Goal: Information Seeking & Learning: Learn about a topic

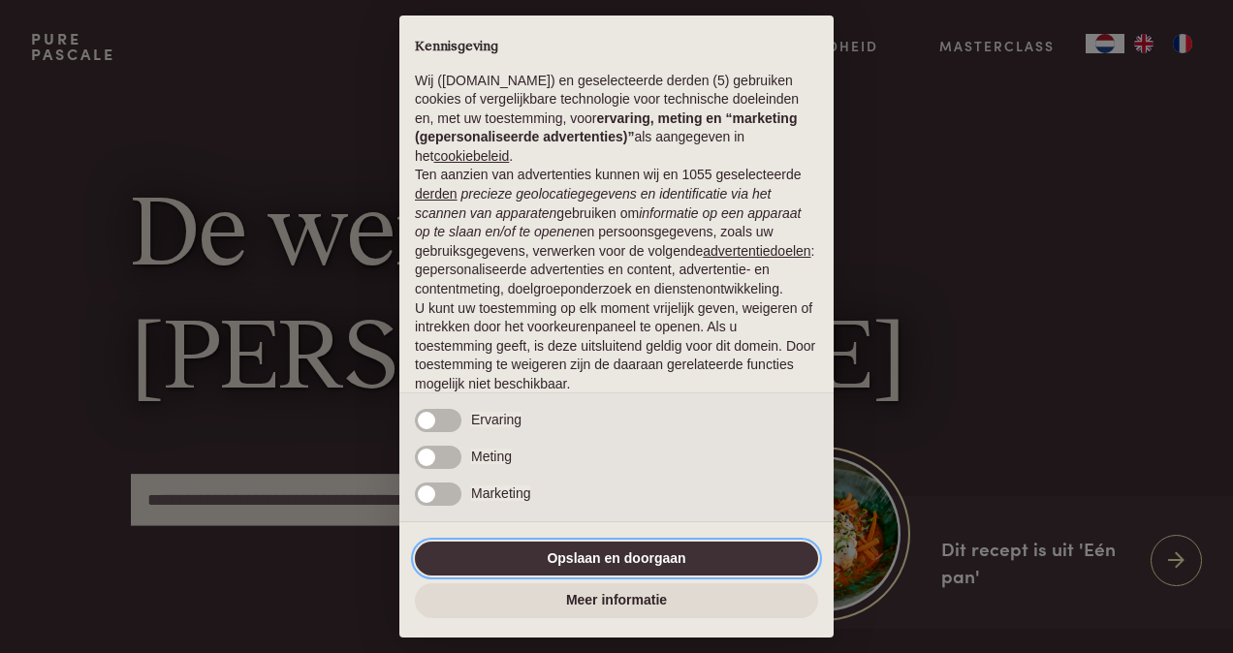
click at [618, 552] on button "Opslaan en doorgaan" at bounding box center [616, 559] width 403 height 35
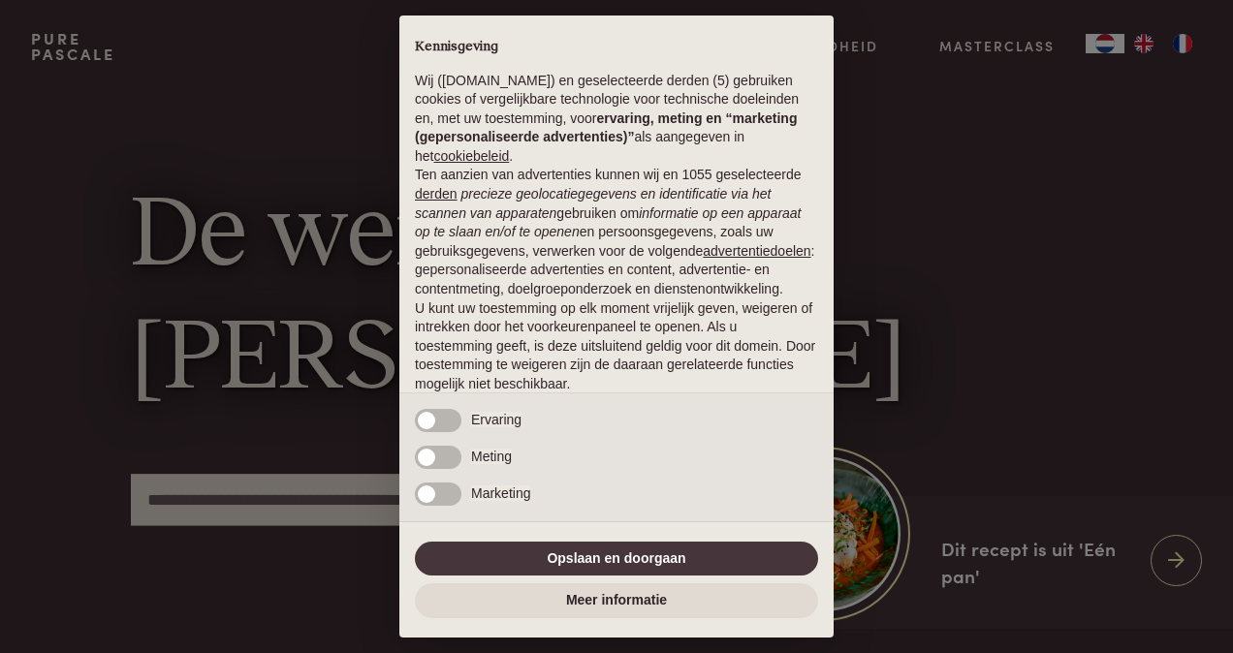
click at [593, 536] on div "× Kennisgeving Wij (purepascale.com) en geselecteerde derden (5) gebruiken cook…" at bounding box center [616, 327] width 434 height 622
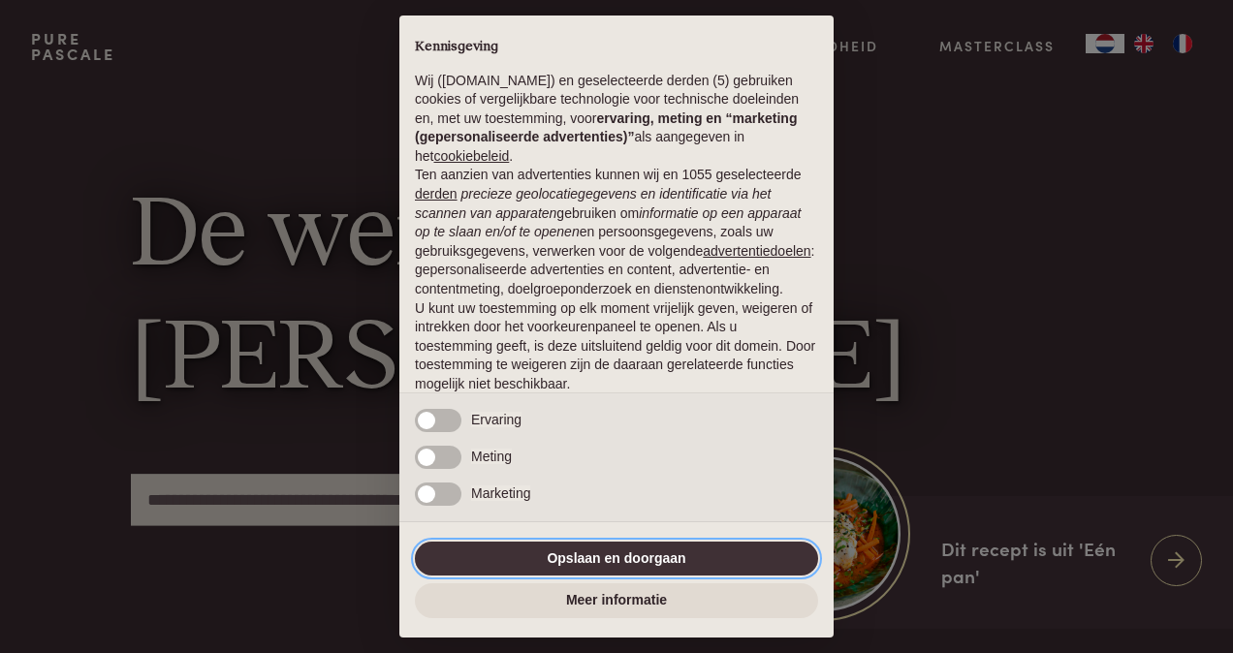
click at [572, 554] on button "Opslaan en doorgaan" at bounding box center [616, 559] width 403 height 35
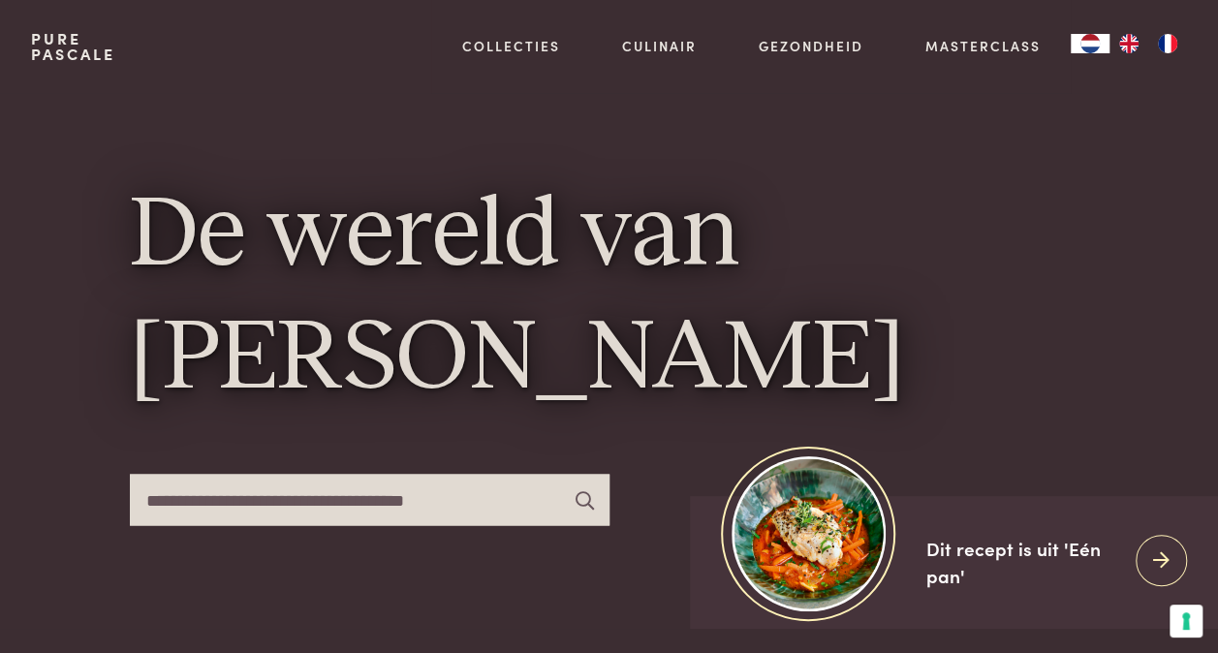
click at [1021, 370] on h1 "De wereld van Pascale Naessens" at bounding box center [609, 298] width 959 height 247
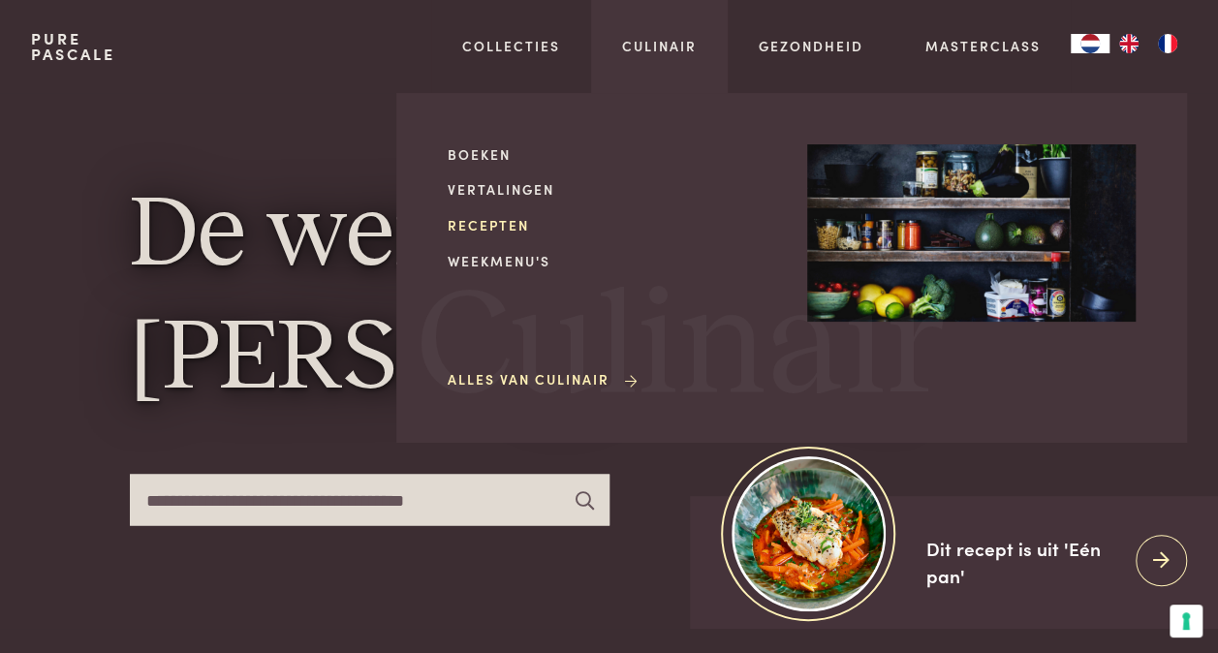
click at [483, 228] on link "Recepten" at bounding box center [612, 225] width 329 height 20
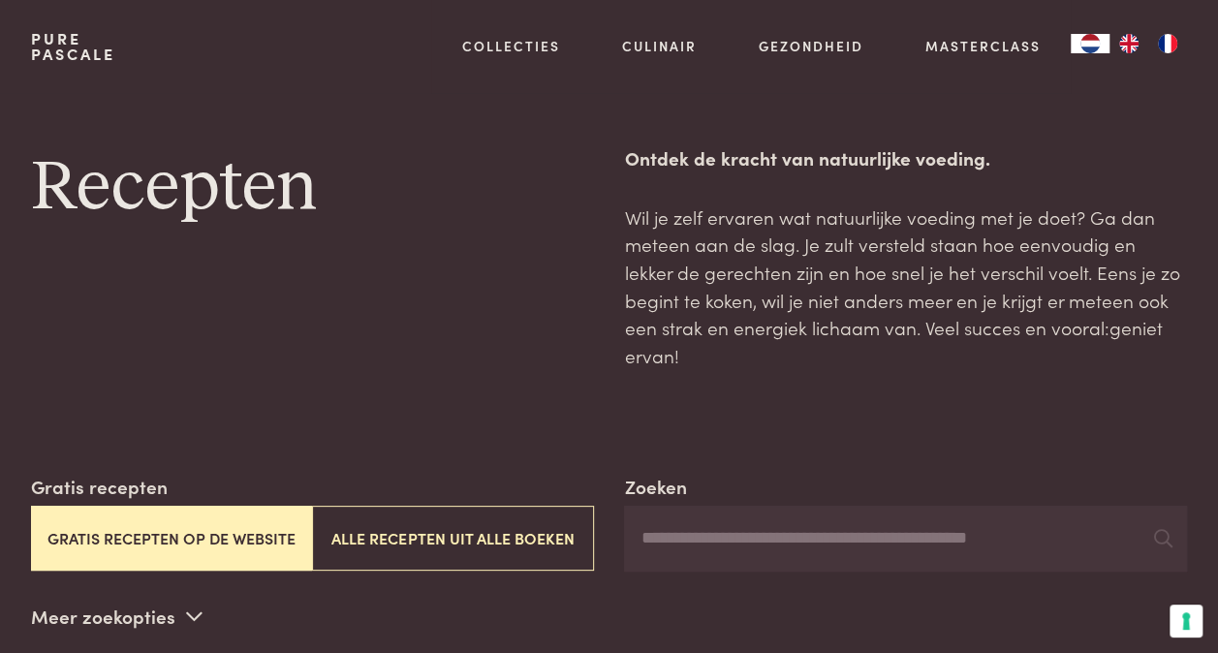
click at [246, 506] on button "Gratis recepten op de website" at bounding box center [171, 538] width 281 height 65
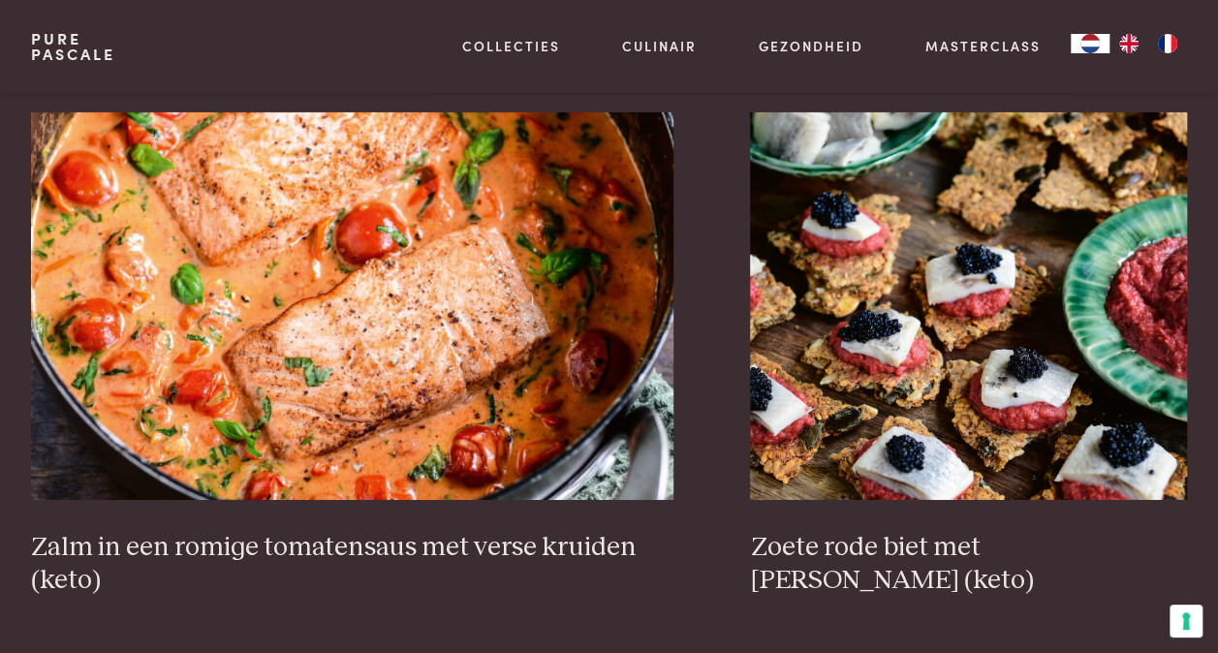
scroll to position [3320, 0]
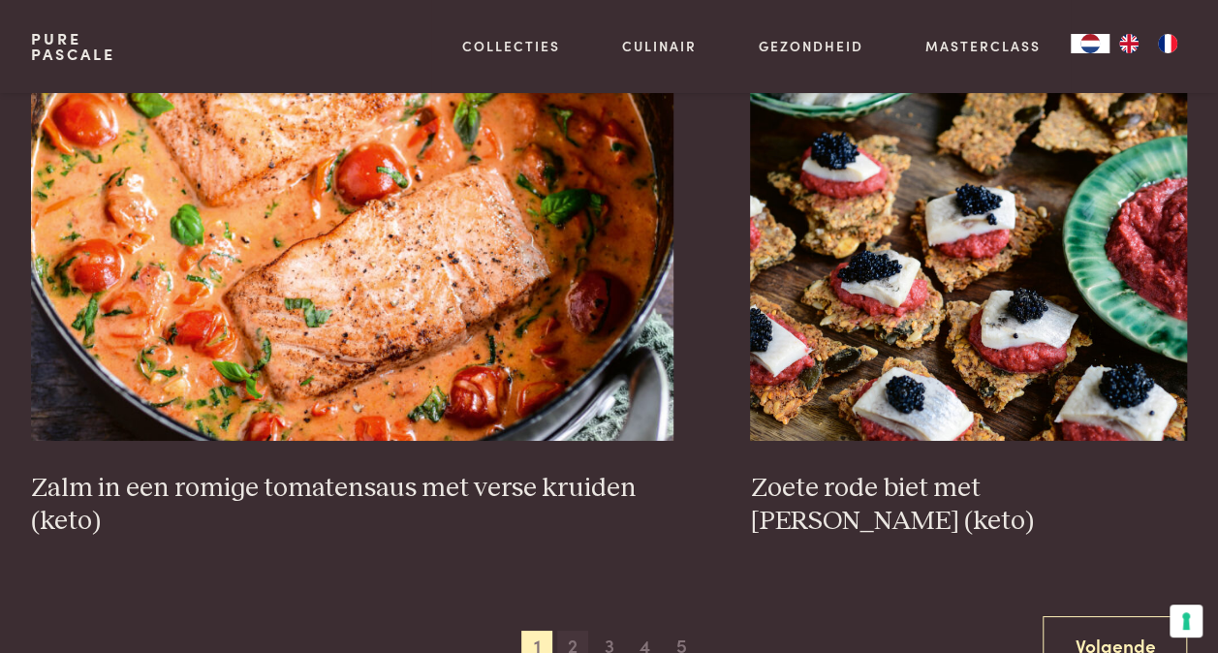
click at [569, 631] on span "2" at bounding box center [572, 646] width 31 height 31
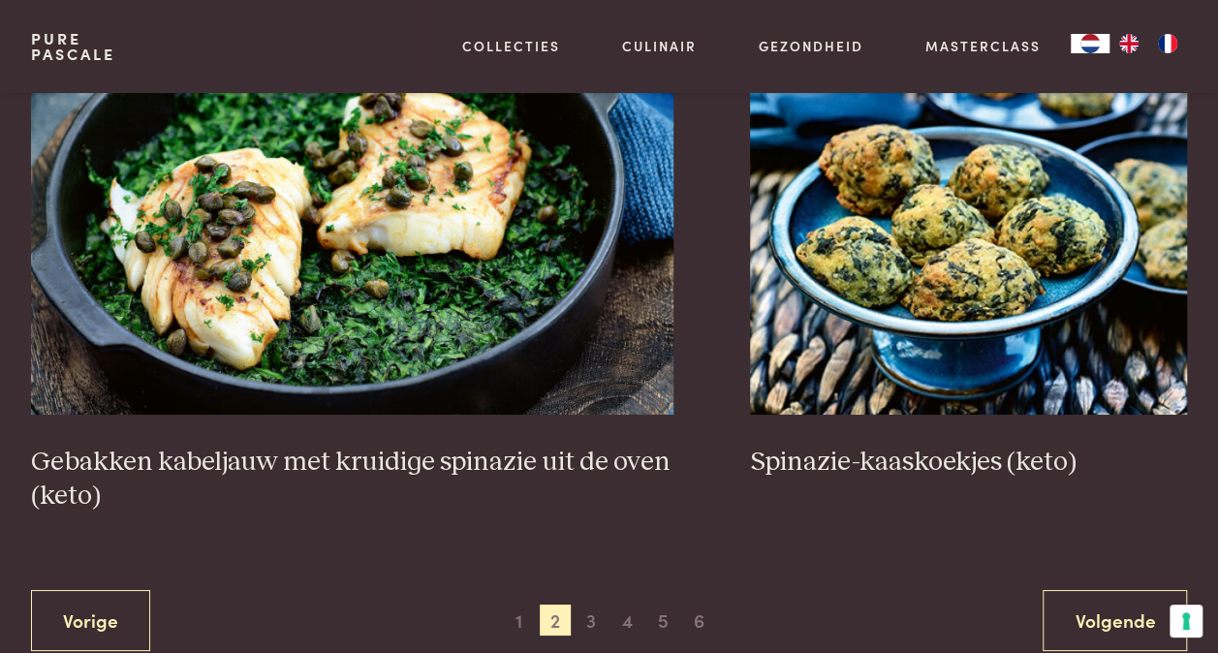
scroll to position [3412, 0]
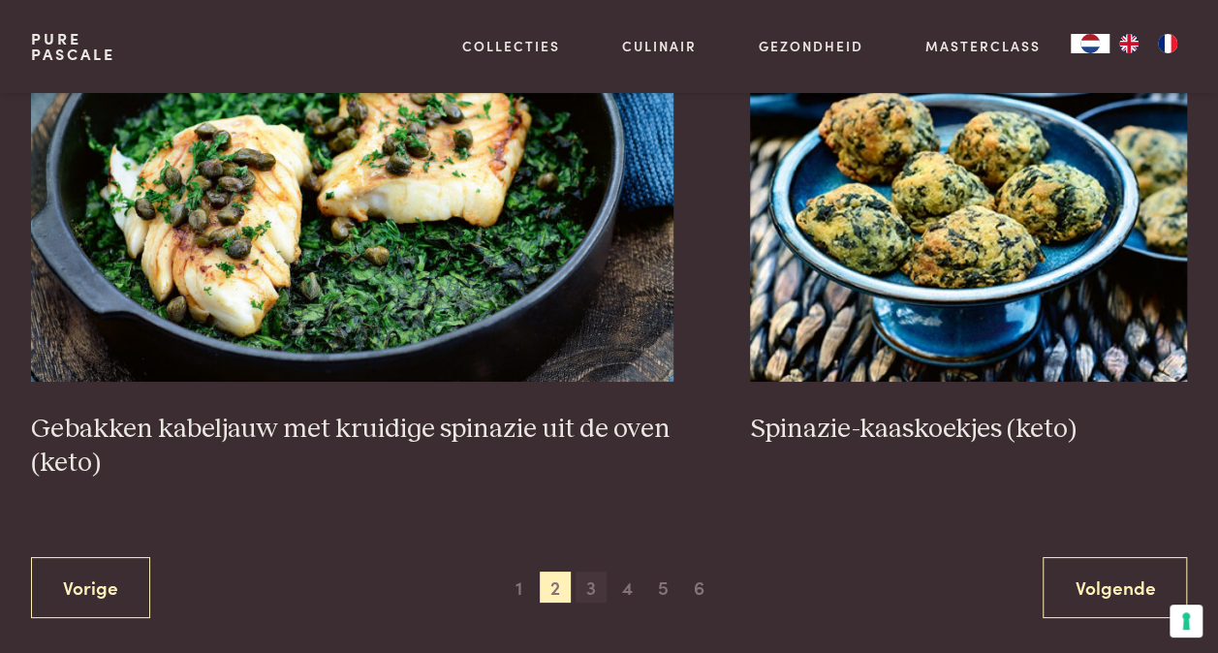
click at [585, 572] on span "3" at bounding box center [591, 587] width 31 height 31
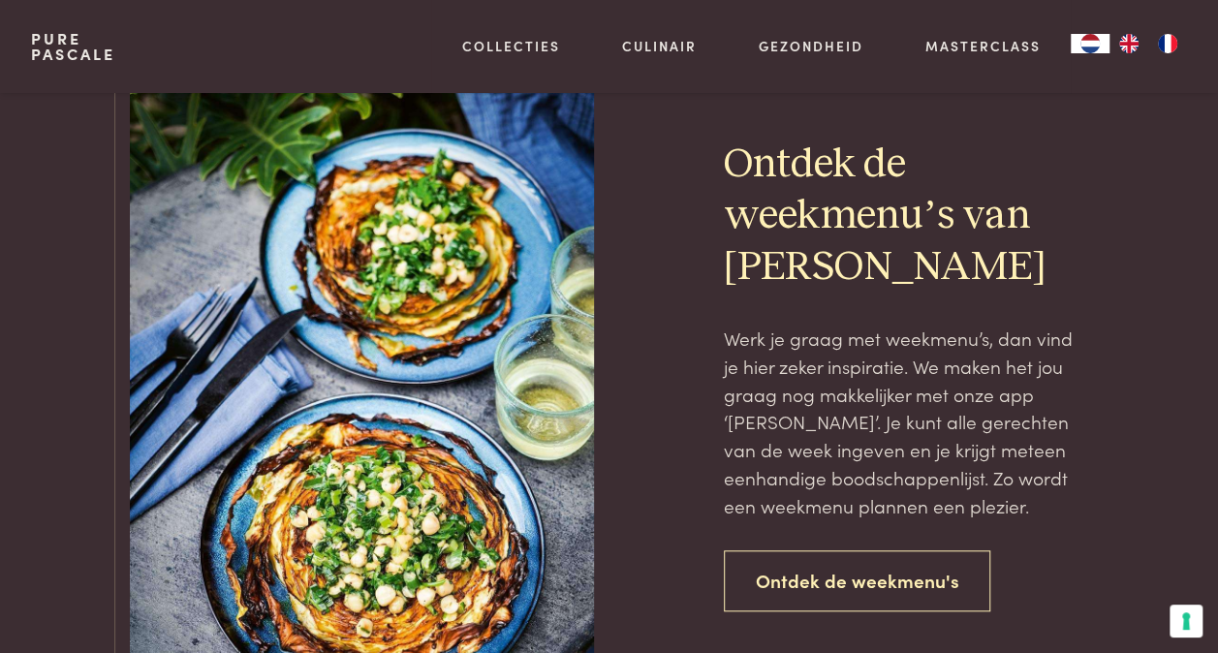
scroll to position [4244, 0]
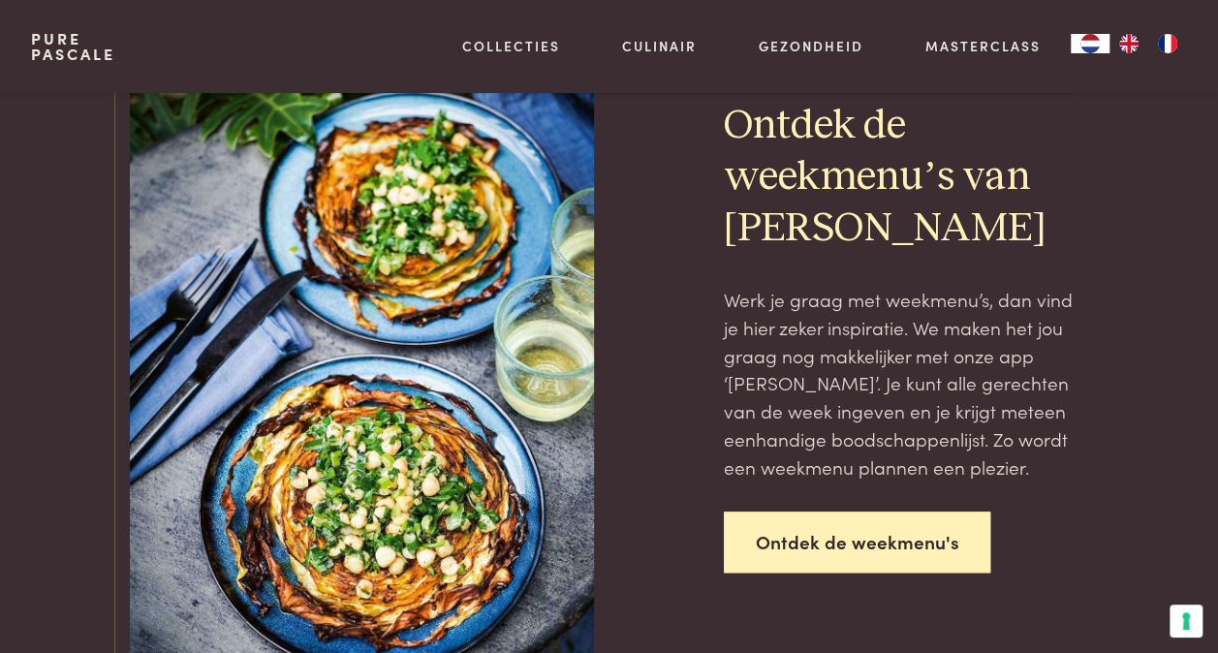
click at [820, 512] on link "Ontdek de weekmenu's" at bounding box center [858, 542] width 268 height 61
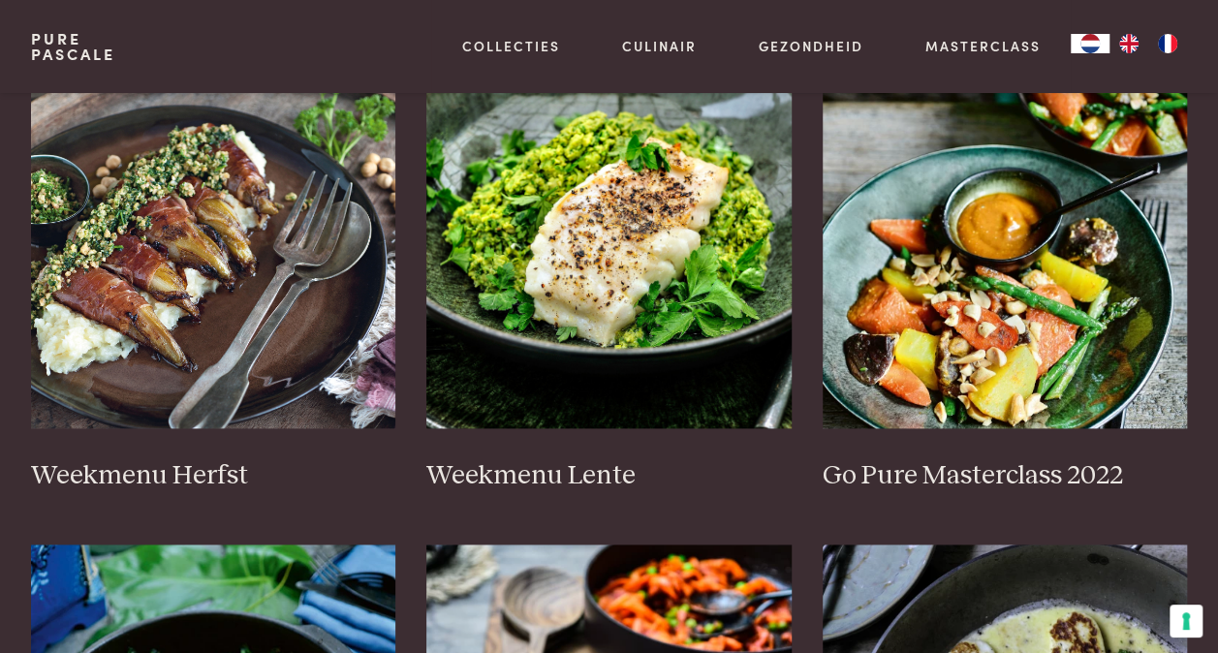
scroll to position [1004, 0]
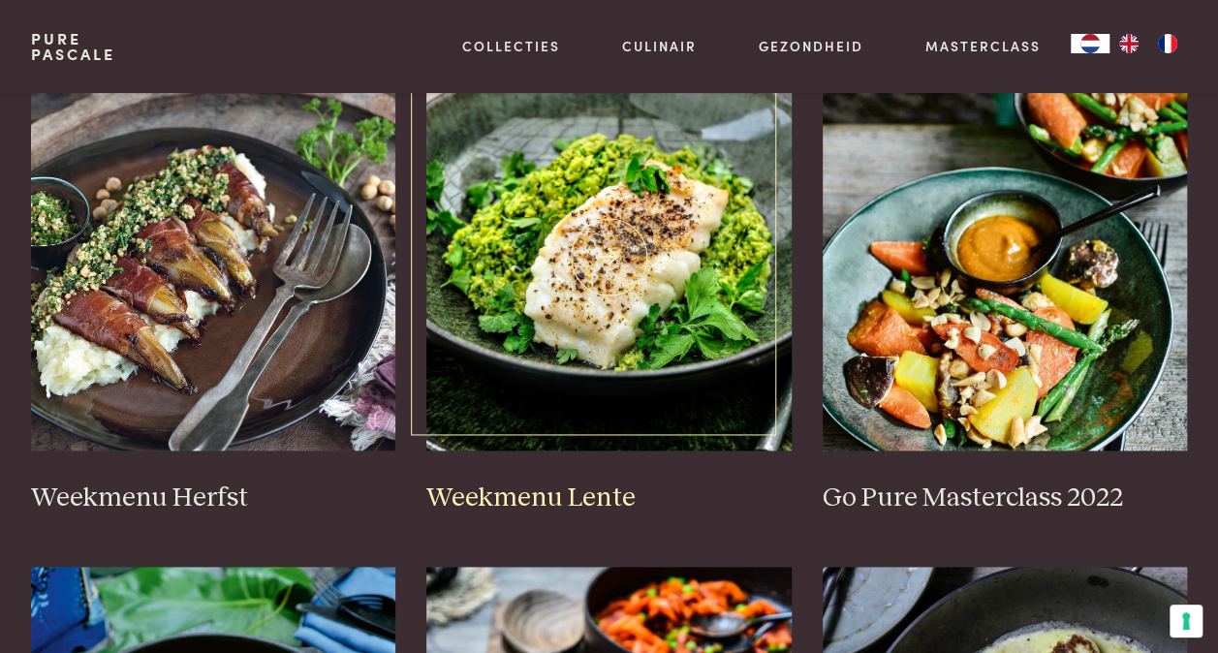
click at [644, 262] on img at bounding box center [608, 257] width 365 height 388
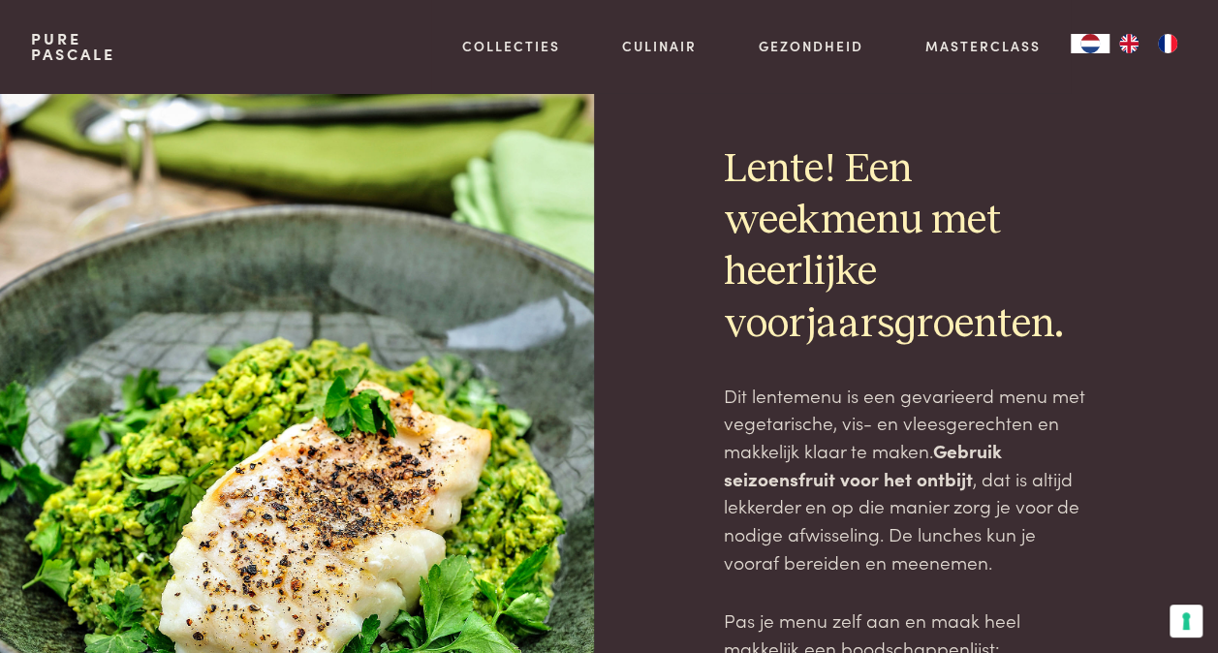
click at [380, 234] on div at bounding box center [312, 539] width 563 height 893
click at [423, 523] on div at bounding box center [312, 539] width 563 height 893
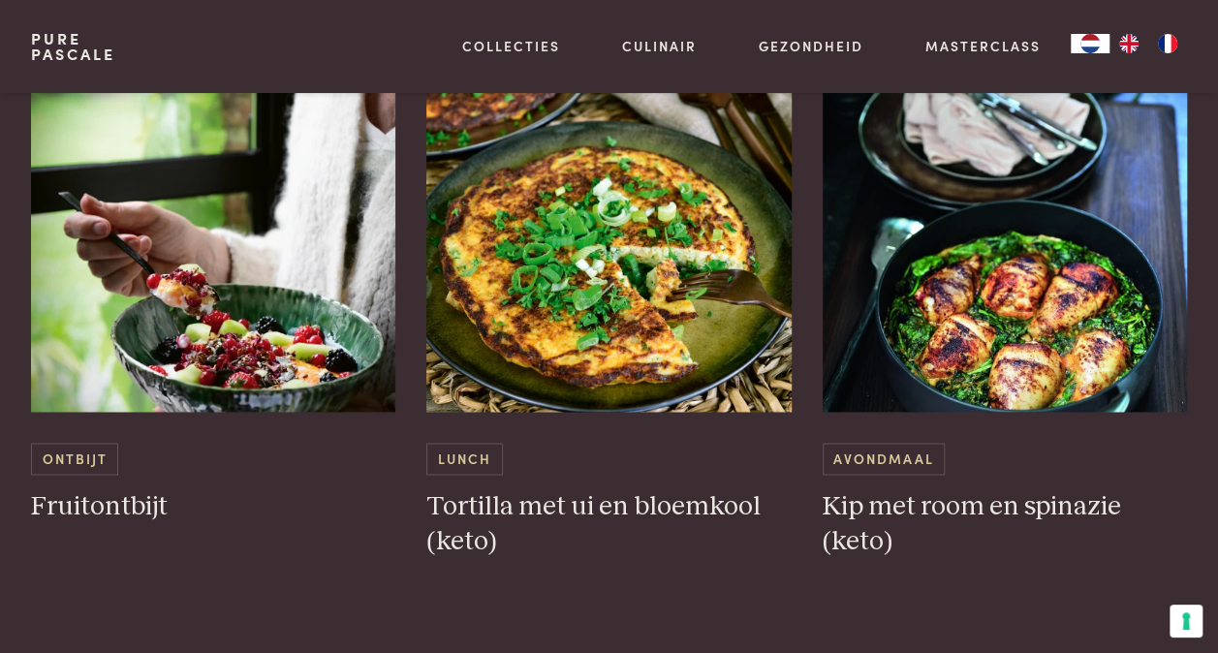
scroll to position [1204, 0]
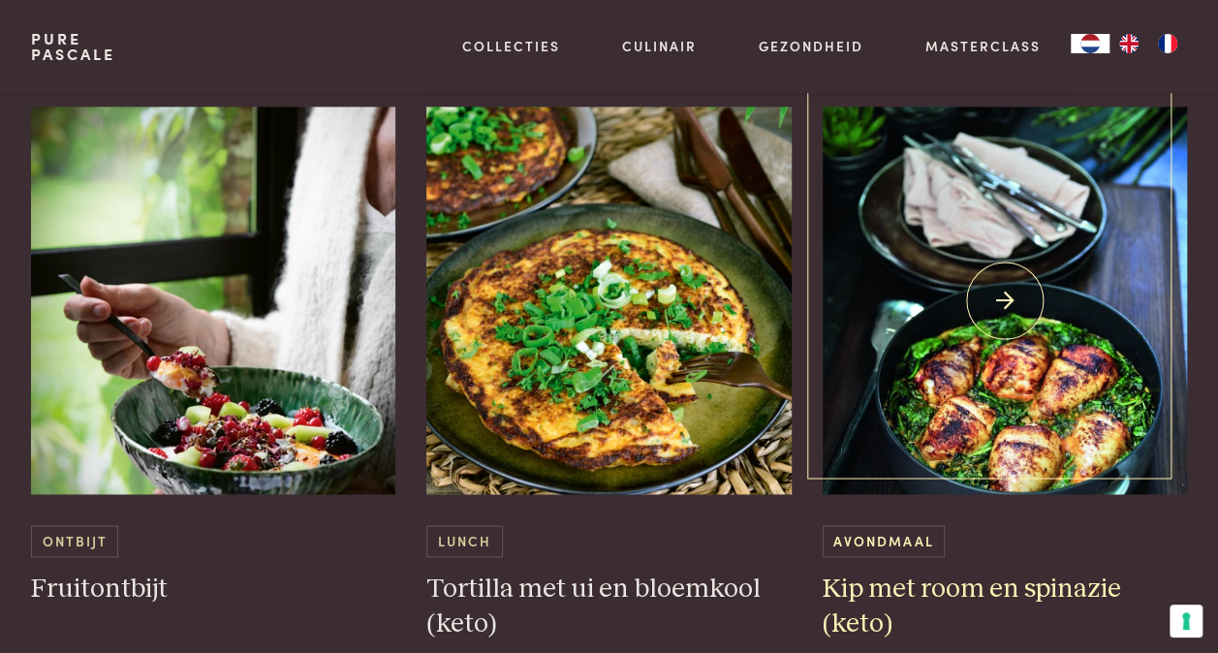
click at [1028, 414] on img at bounding box center [1005, 301] width 365 height 388
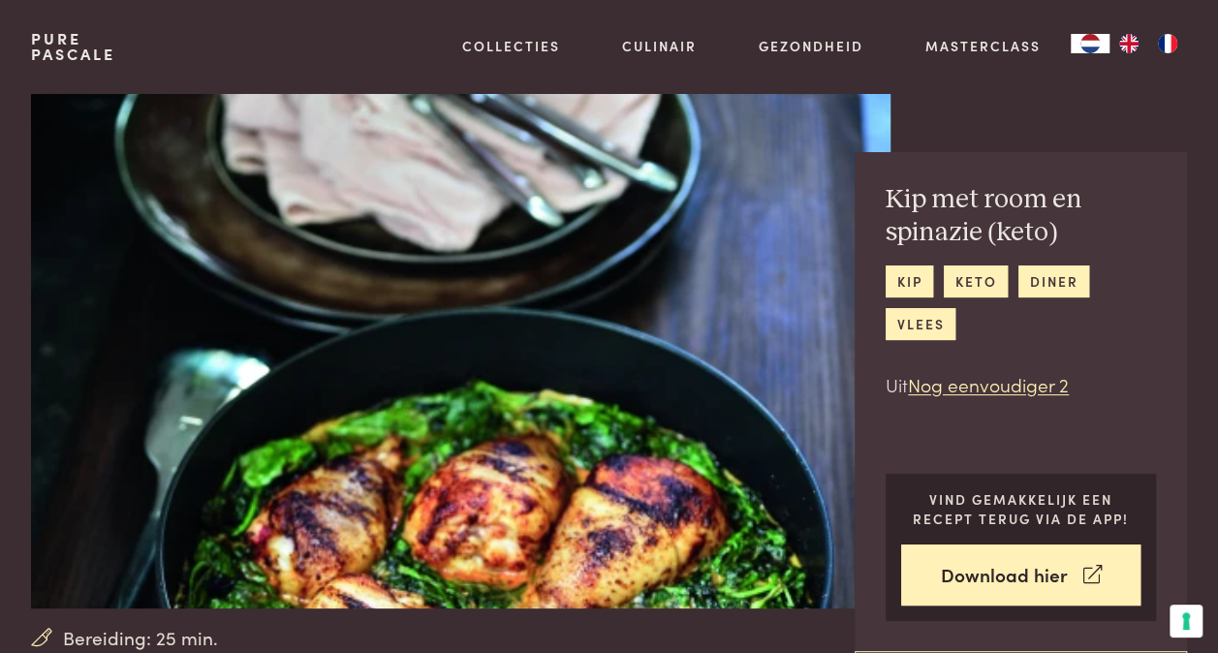
click at [1010, 295] on div "kip keto diner vlees" at bounding box center [1021, 303] width 270 height 75
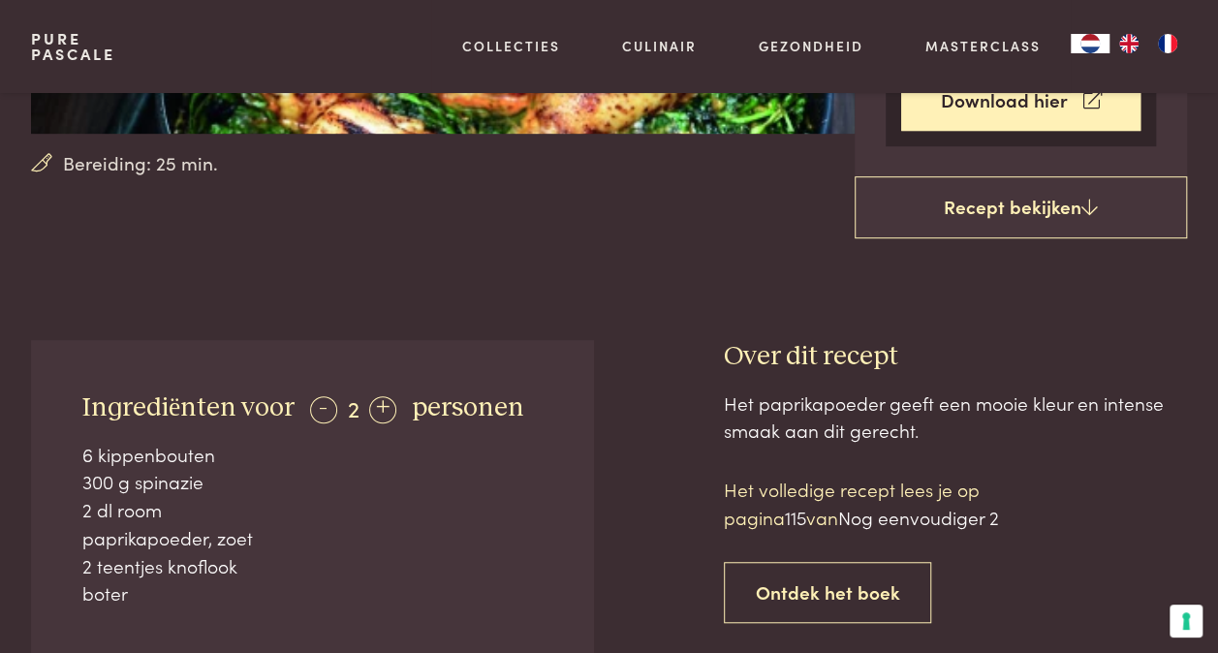
scroll to position [449, 0]
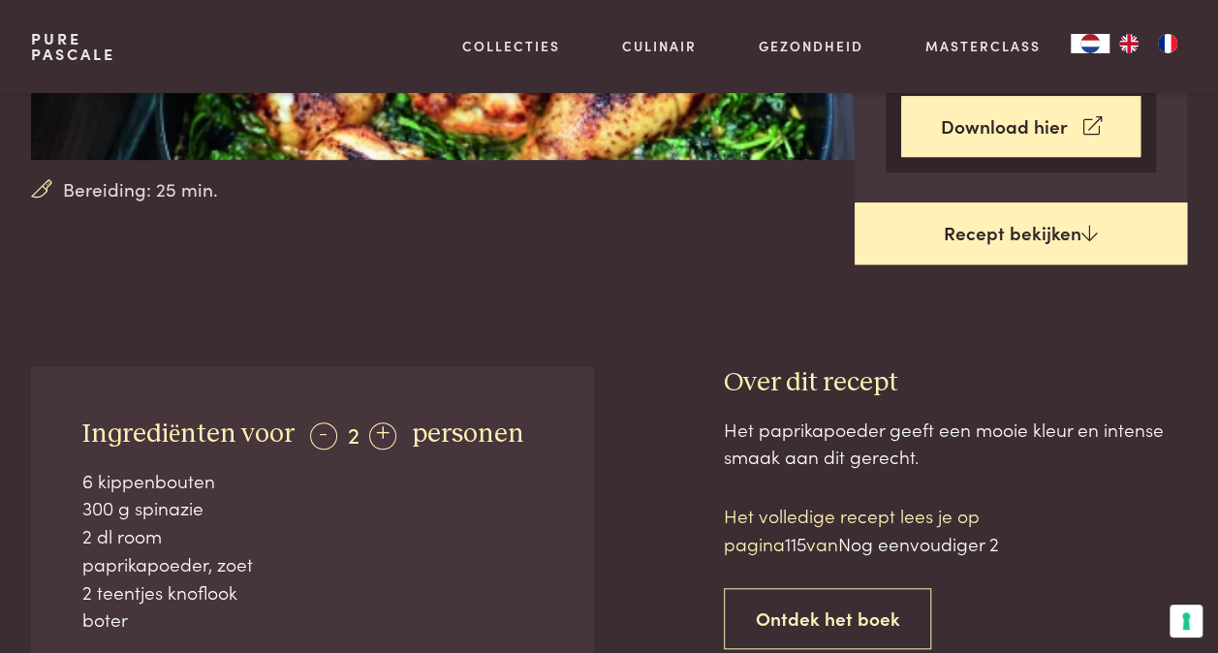
click at [1043, 233] on link "Recept bekijken" at bounding box center [1021, 234] width 332 height 62
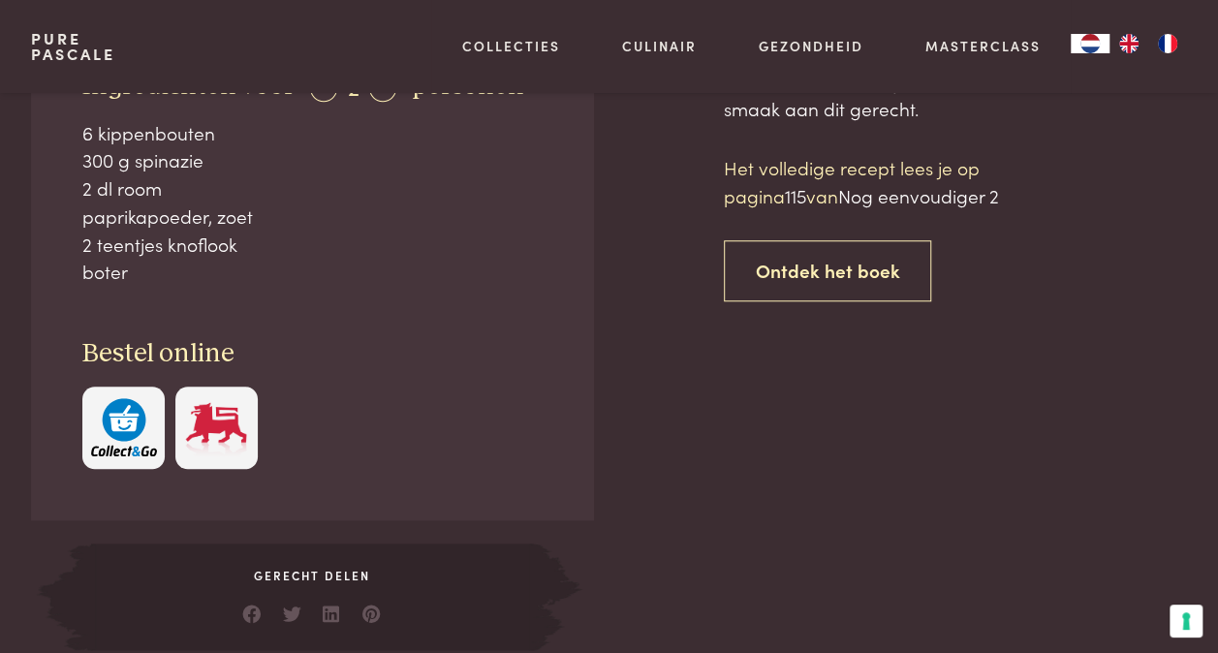
scroll to position [812, 0]
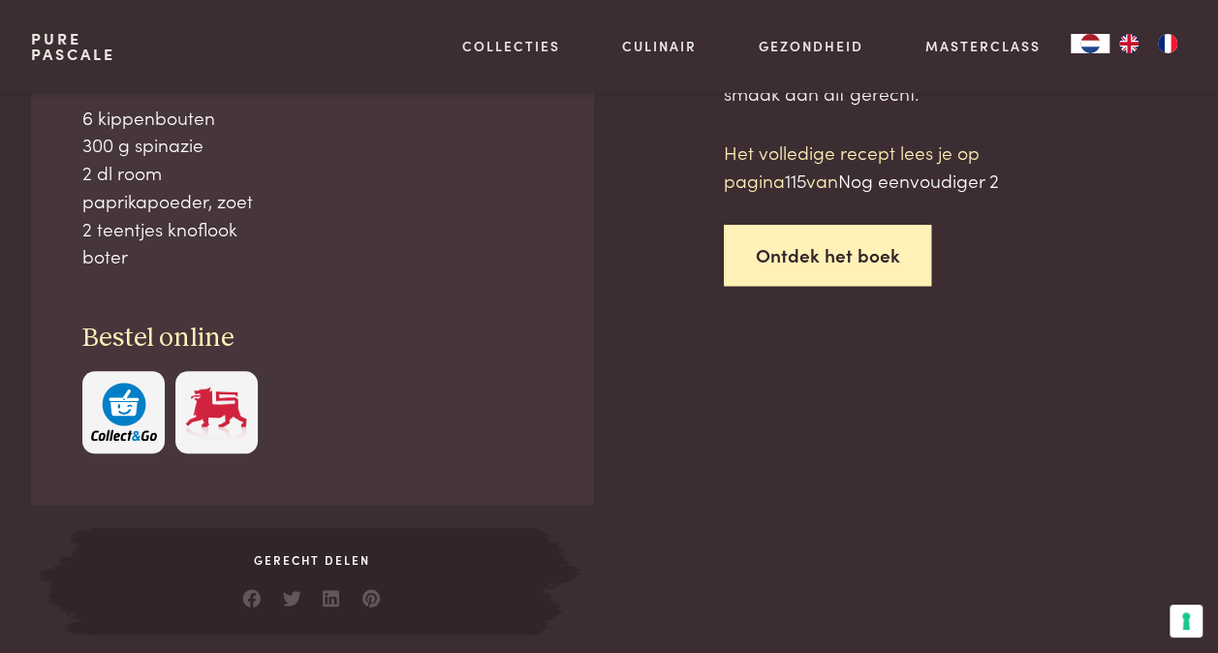
click at [822, 244] on link "Ontdek het boek" at bounding box center [828, 255] width 208 height 61
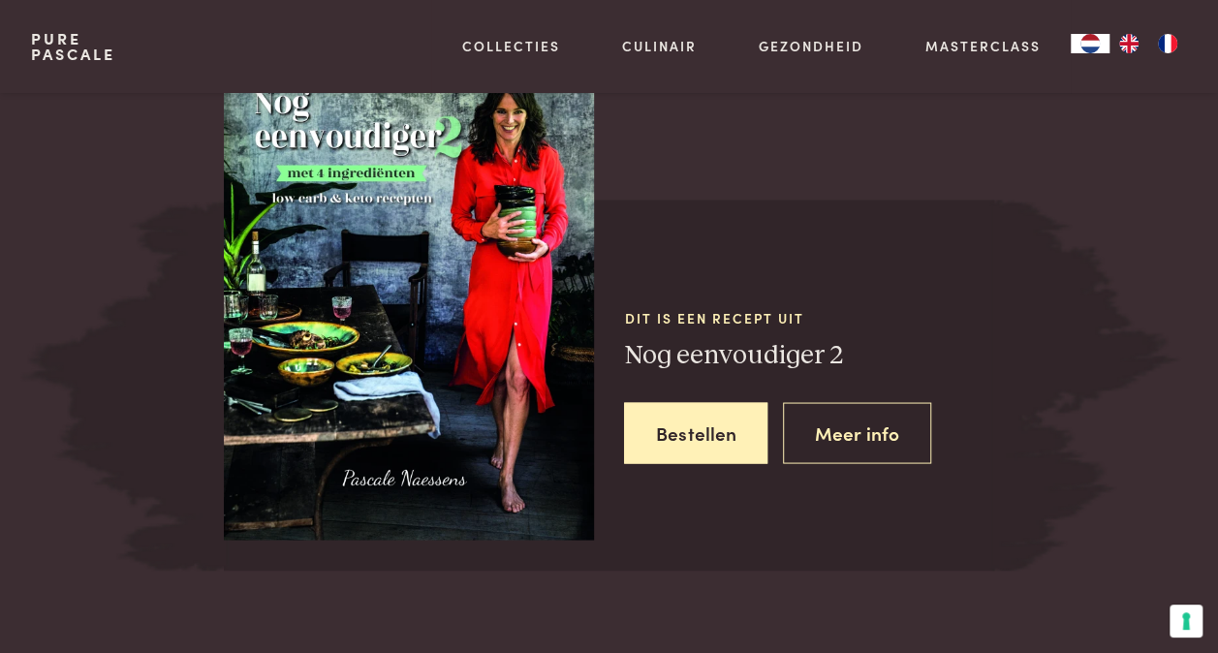
scroll to position [1651, 0]
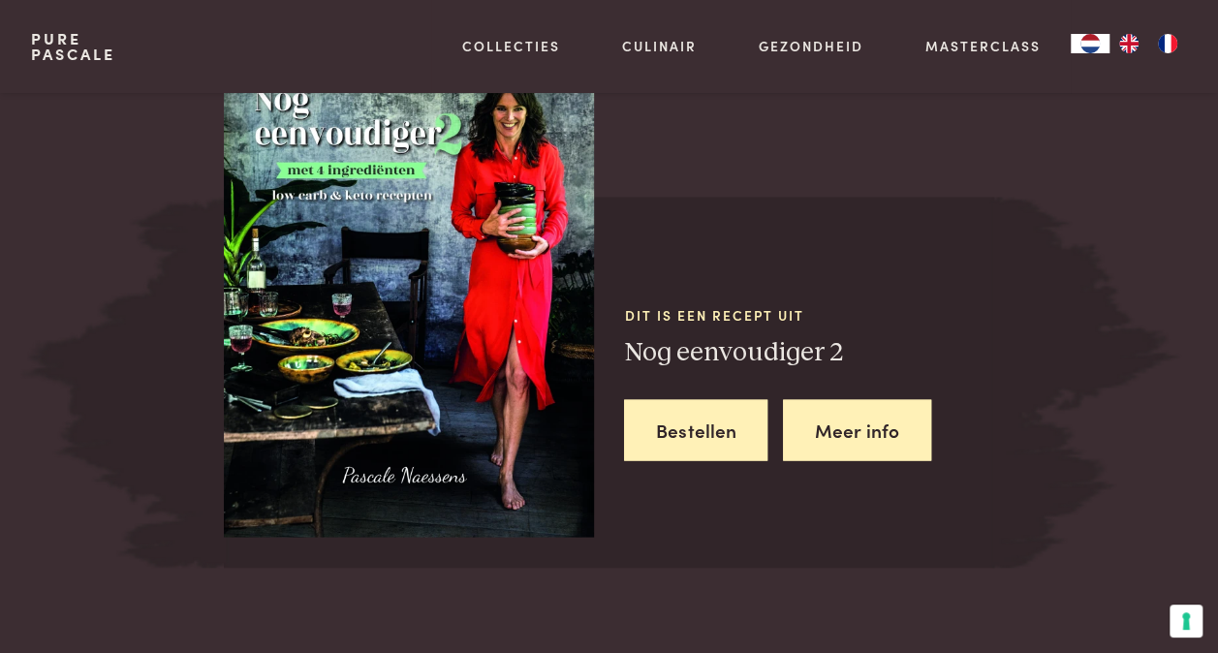
click at [888, 430] on link "Meer info" at bounding box center [857, 429] width 148 height 61
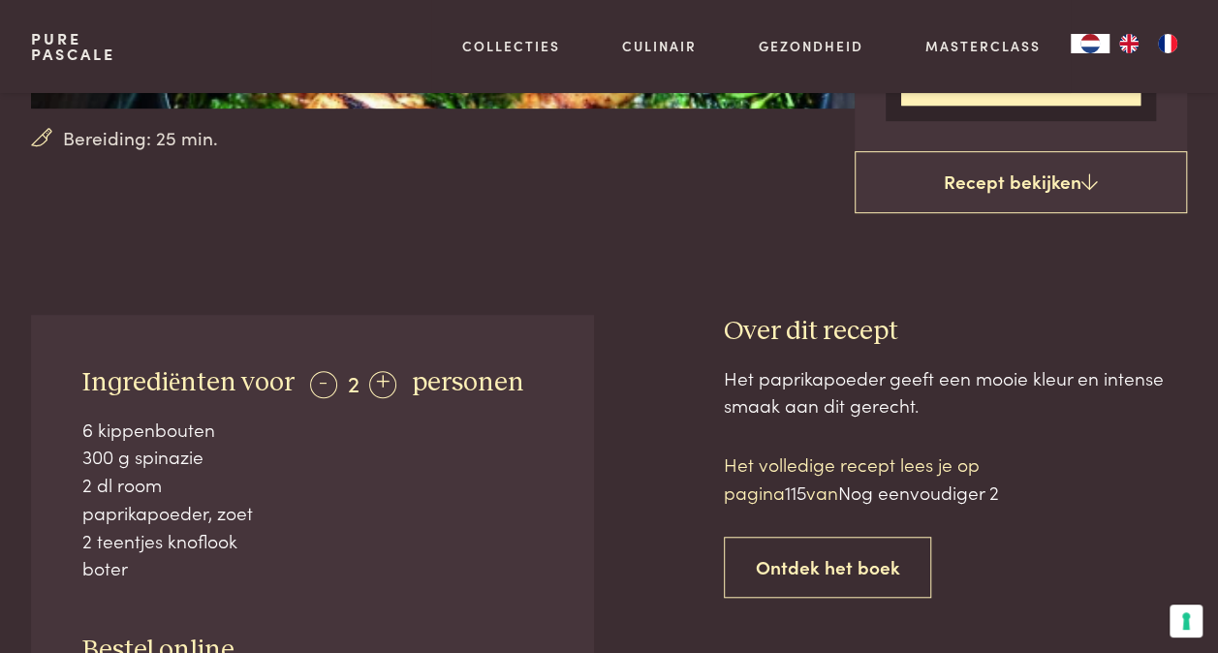
scroll to position [483, 0]
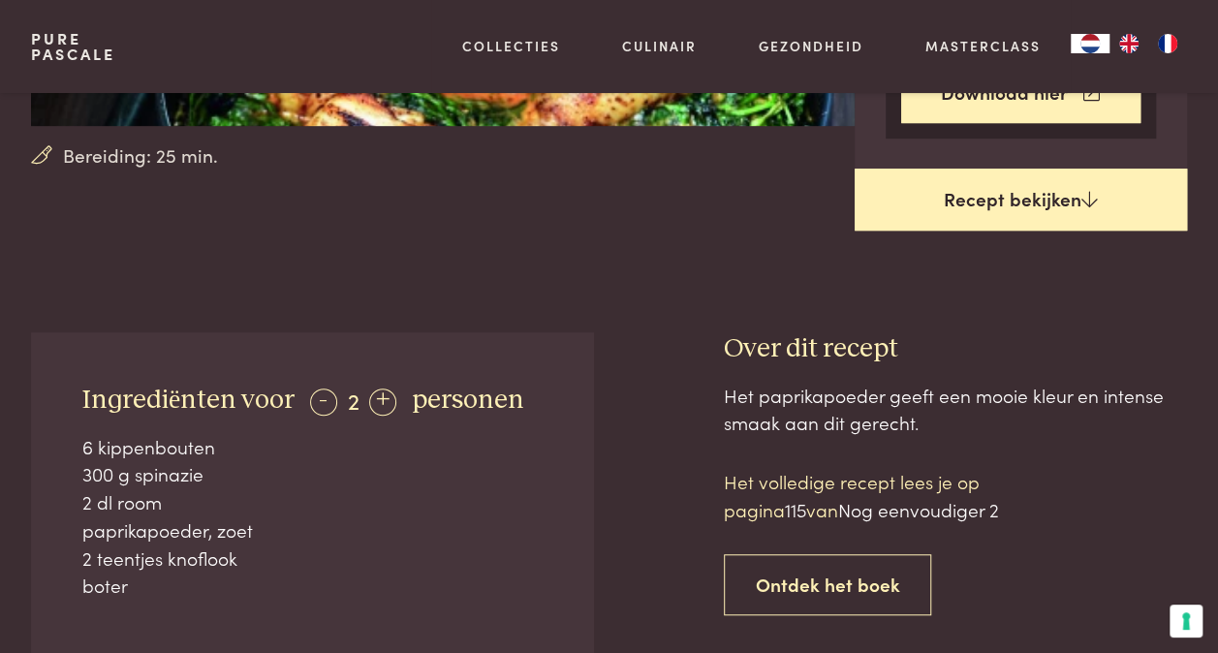
click at [1076, 195] on link "Recept bekijken" at bounding box center [1021, 200] width 332 height 62
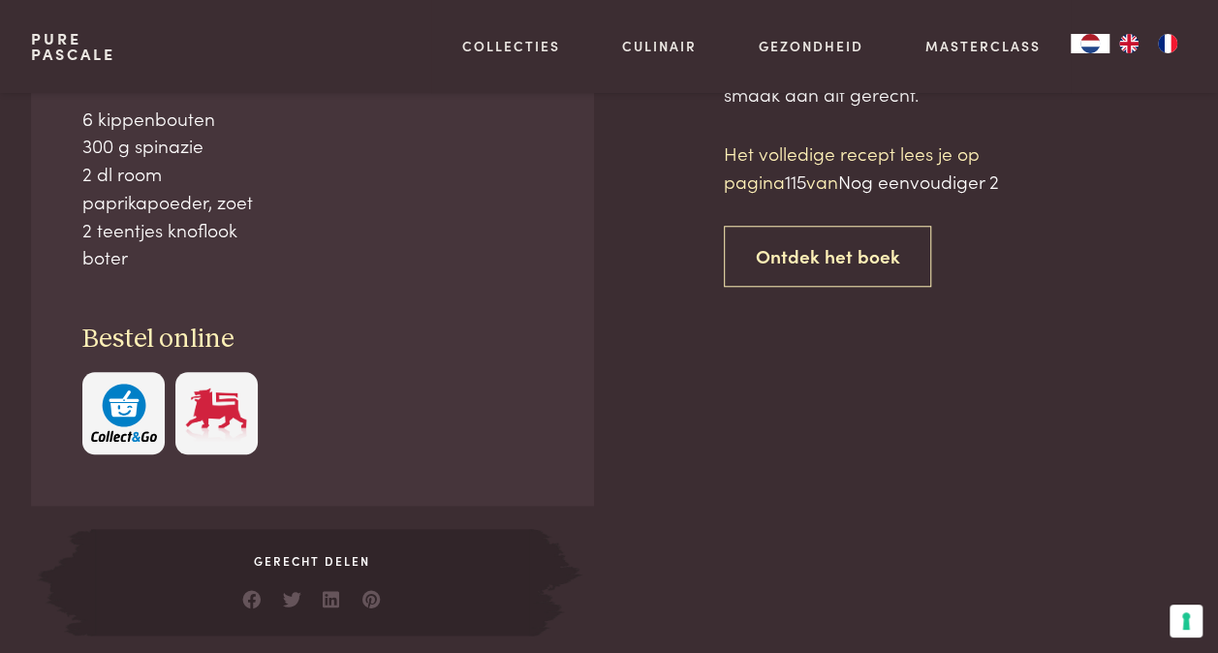
scroll to position [812, 0]
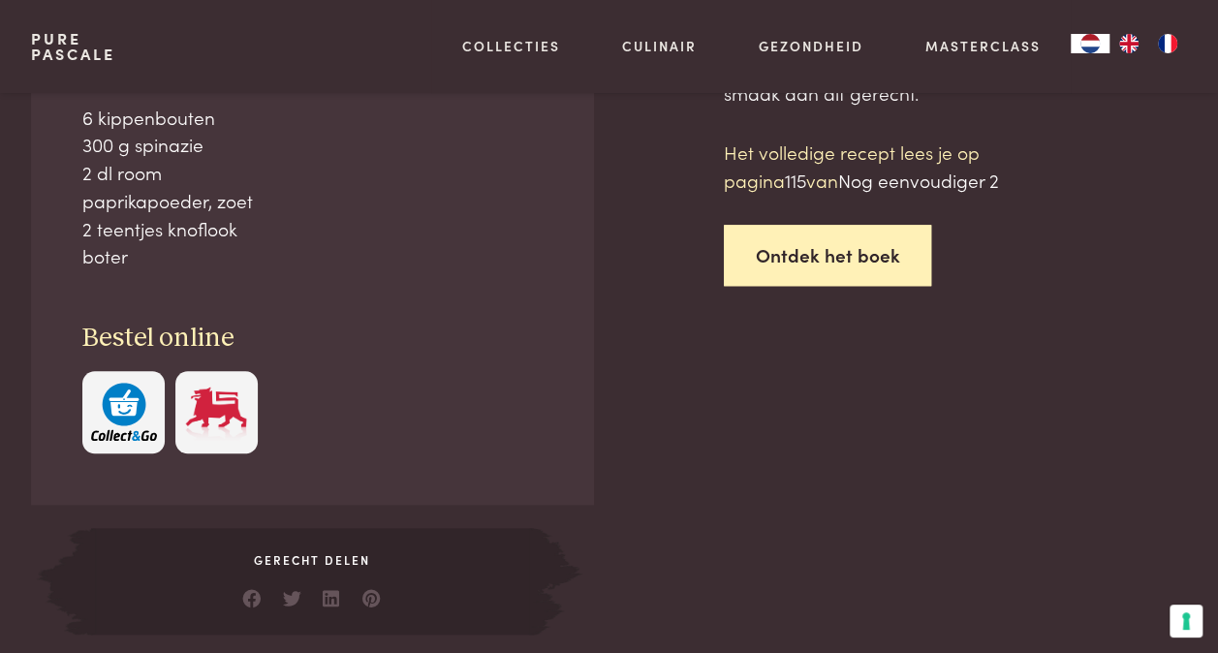
click at [806, 268] on link "Ontdek het boek" at bounding box center [828, 255] width 208 height 61
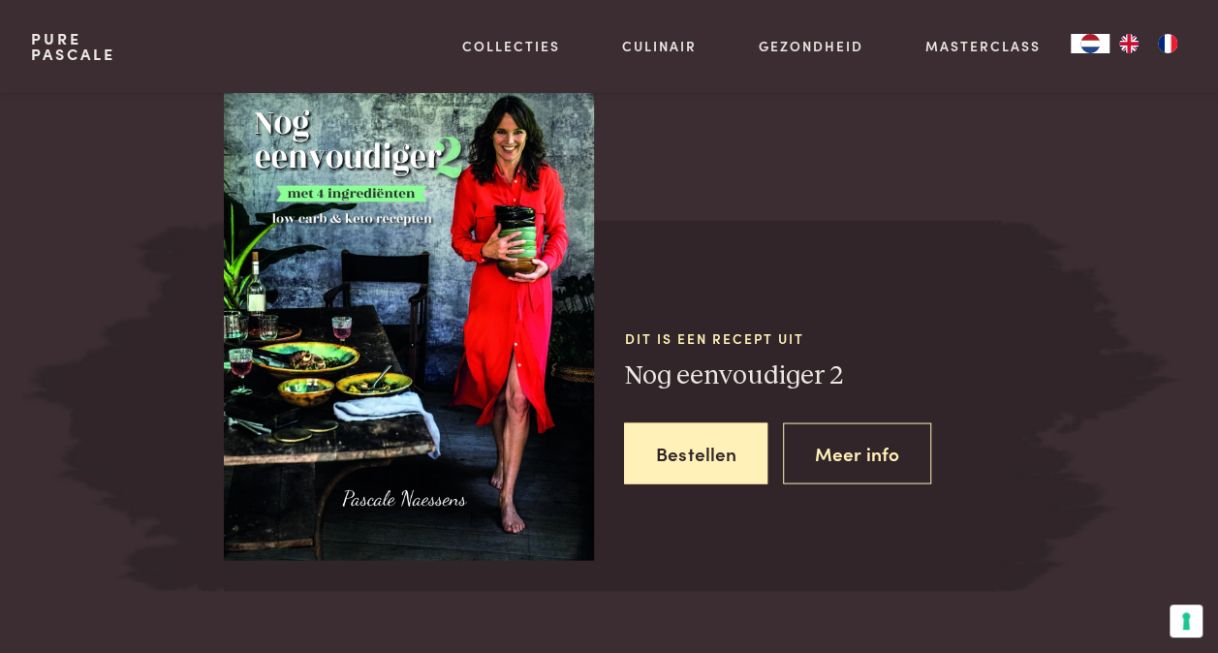
scroll to position [1651, 0]
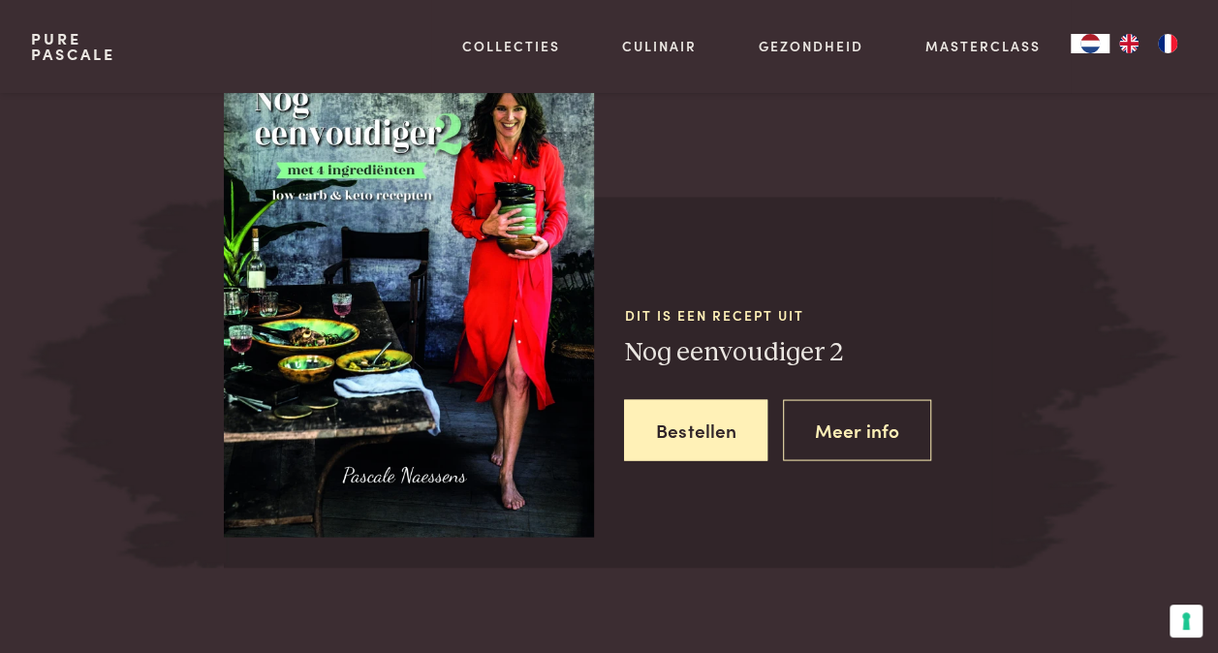
click at [464, 405] on img at bounding box center [409, 291] width 370 height 494
click at [279, 150] on img at bounding box center [409, 291] width 370 height 494
drag, startPoint x: 773, startPoint y: 309, endPoint x: 793, endPoint y: 364, distance: 58.5
click at [793, 364] on div "Dit is een recept uit Nog eenvoudiger 2 Bestellen Meer info" at bounding box center [809, 383] width 370 height 310
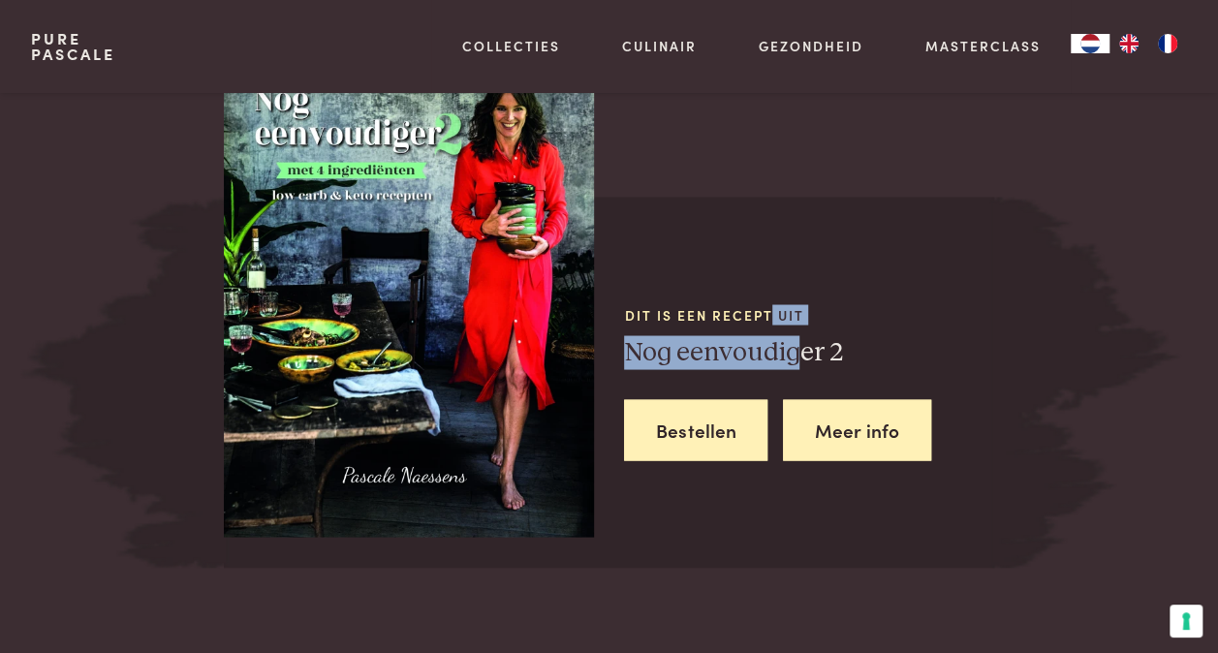
drag, startPoint x: 793, startPoint y: 364, endPoint x: 835, endPoint y: 440, distance: 86.3
click at [835, 440] on link "Meer info" at bounding box center [857, 429] width 148 height 61
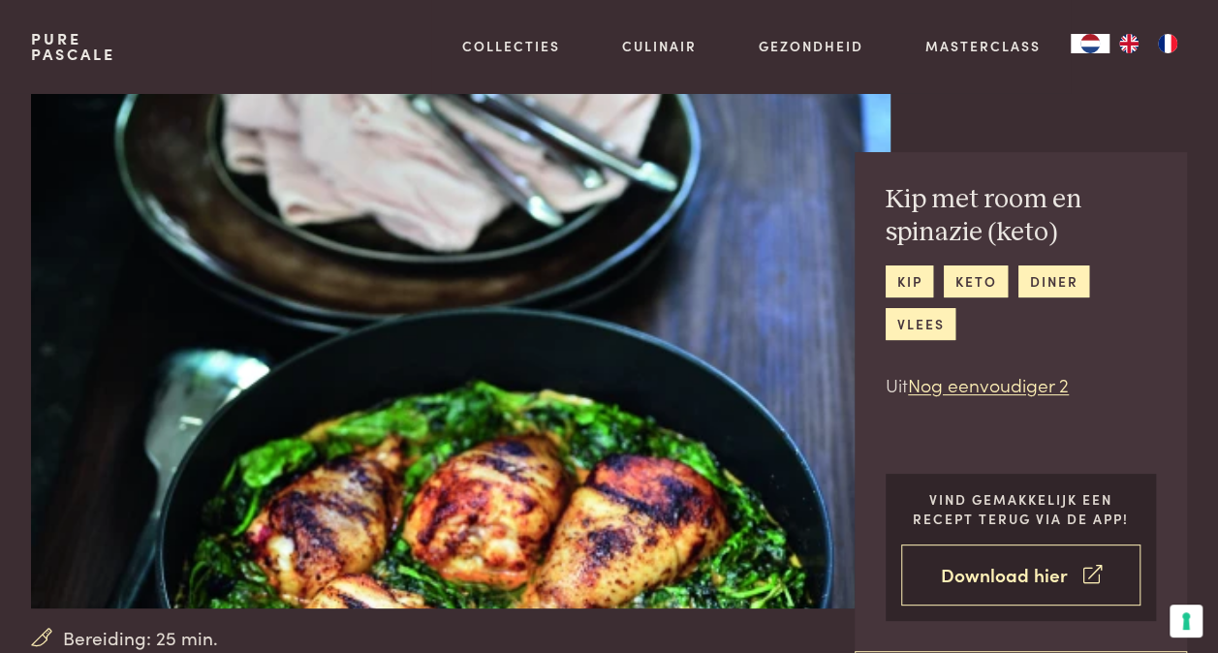
click at [975, 568] on link "Download hier" at bounding box center [1020, 575] width 239 height 61
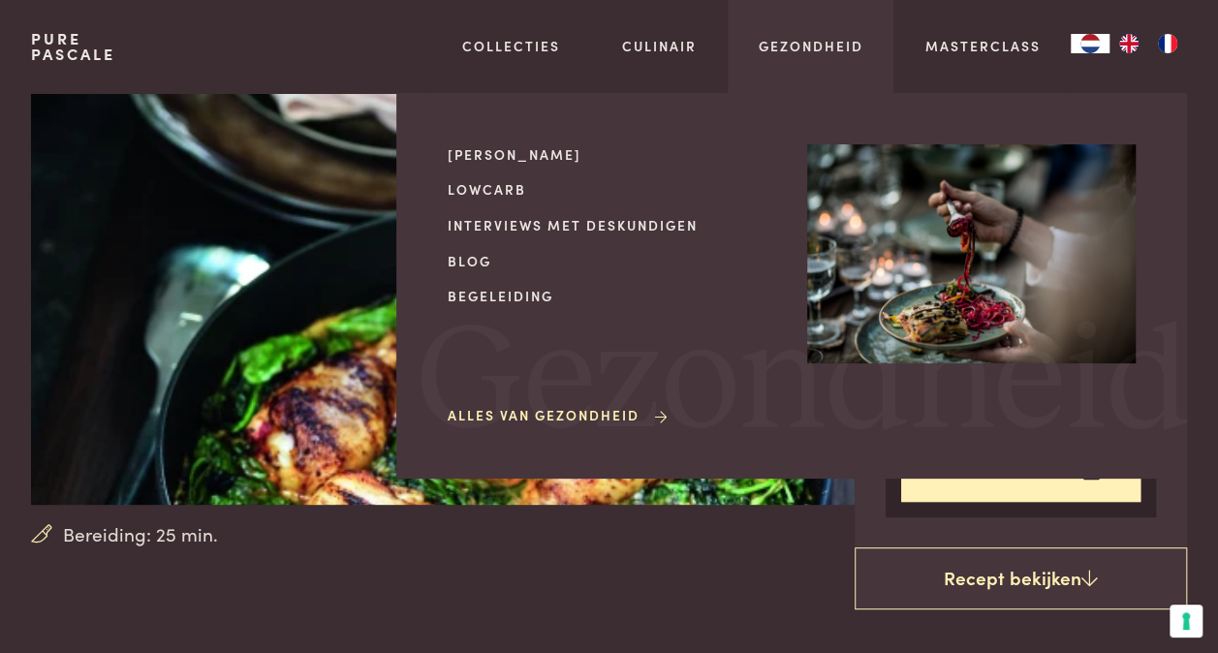
scroll to position [43, 0]
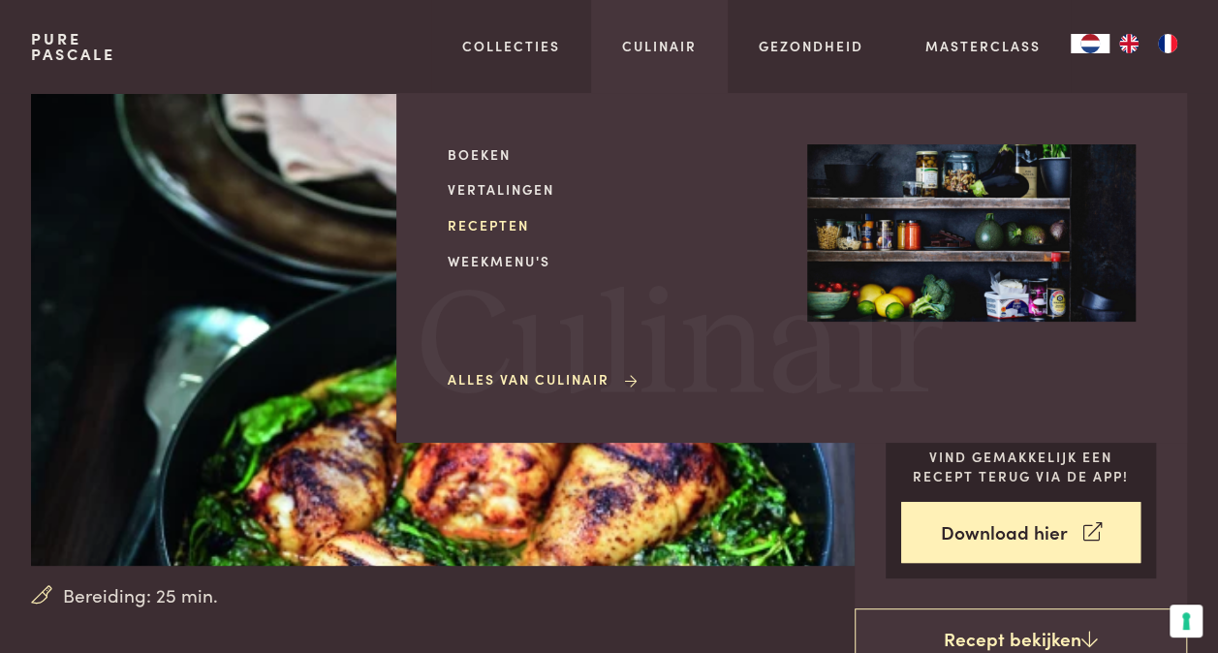
click at [493, 228] on link "Recepten" at bounding box center [612, 225] width 329 height 20
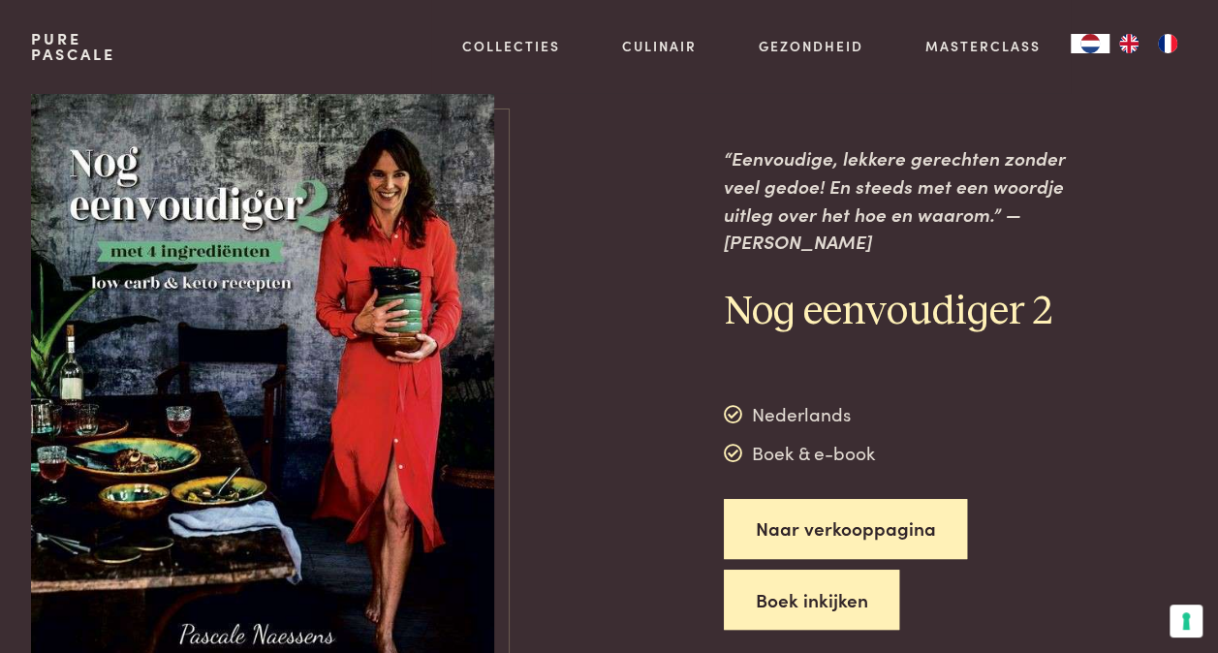
click at [825, 570] on button "Boek inkijken" at bounding box center [812, 600] width 176 height 61
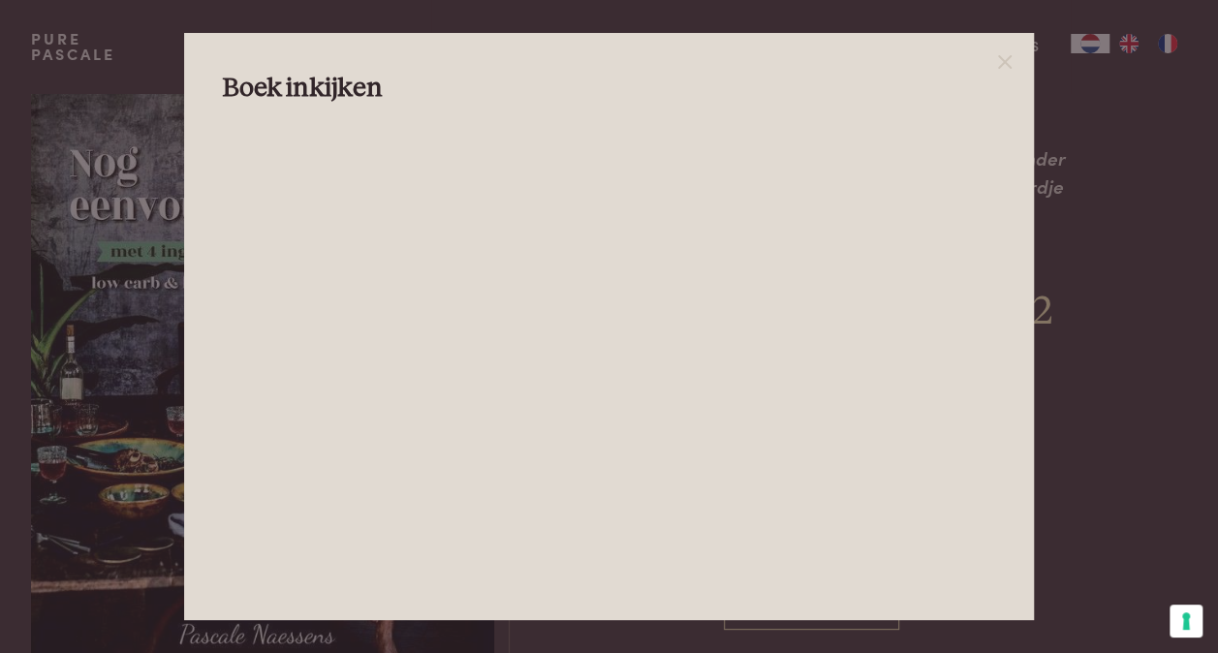
click at [159, 75] on div at bounding box center [609, 326] width 1218 height 653
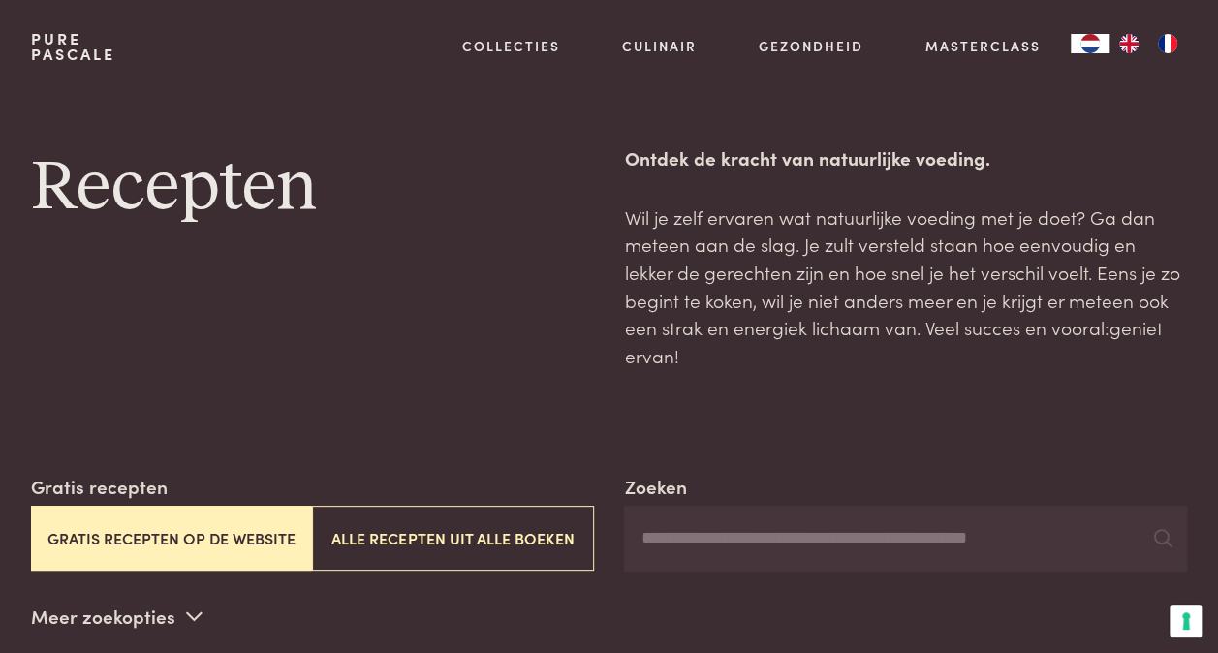
click at [167, 513] on button "Gratis recepten op de website" at bounding box center [171, 538] width 281 height 65
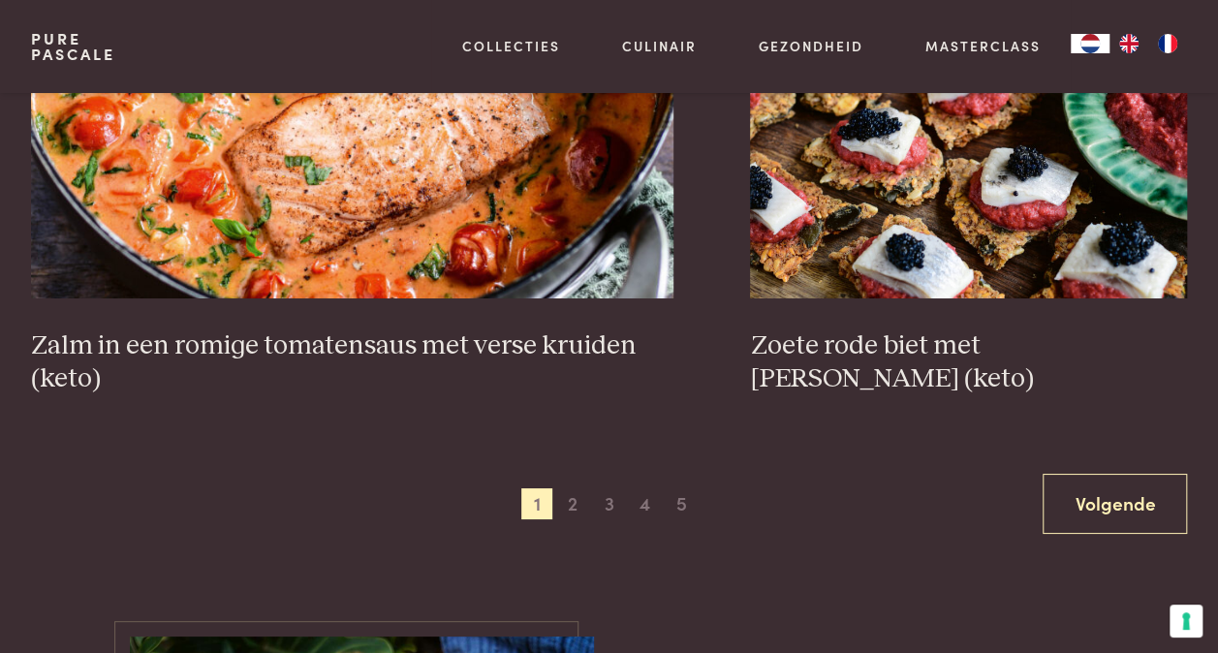
scroll to position [3548, 0]
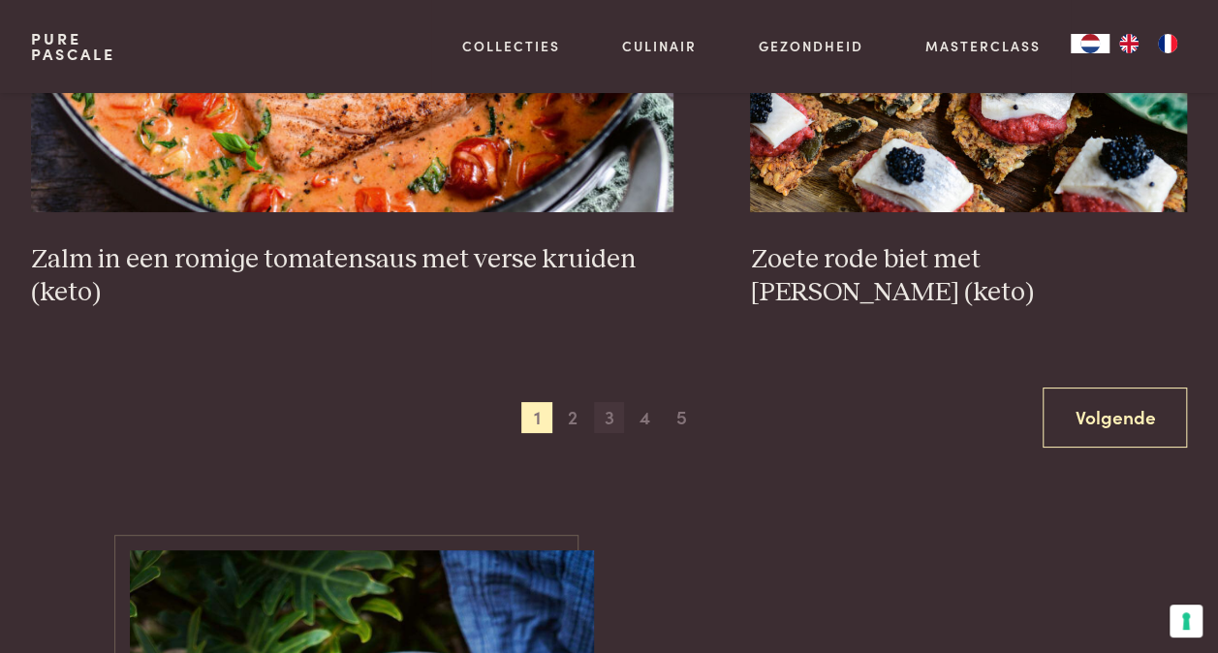
click at [604, 402] on span "3" at bounding box center [609, 417] width 31 height 31
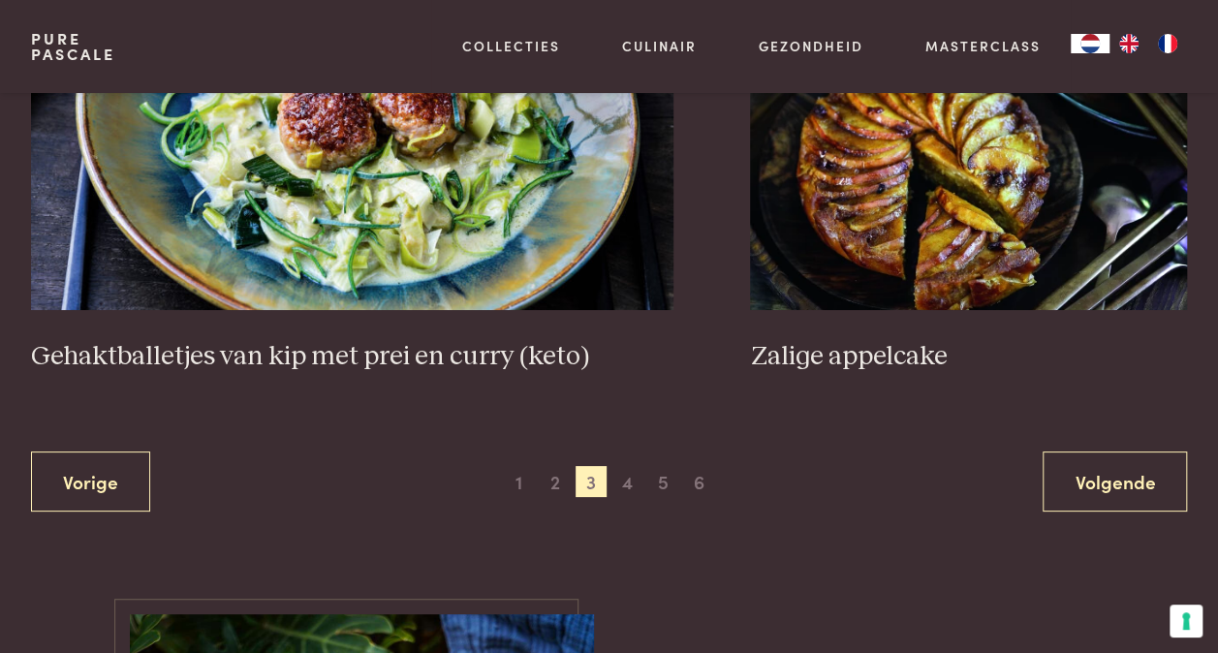
scroll to position [3627, 0]
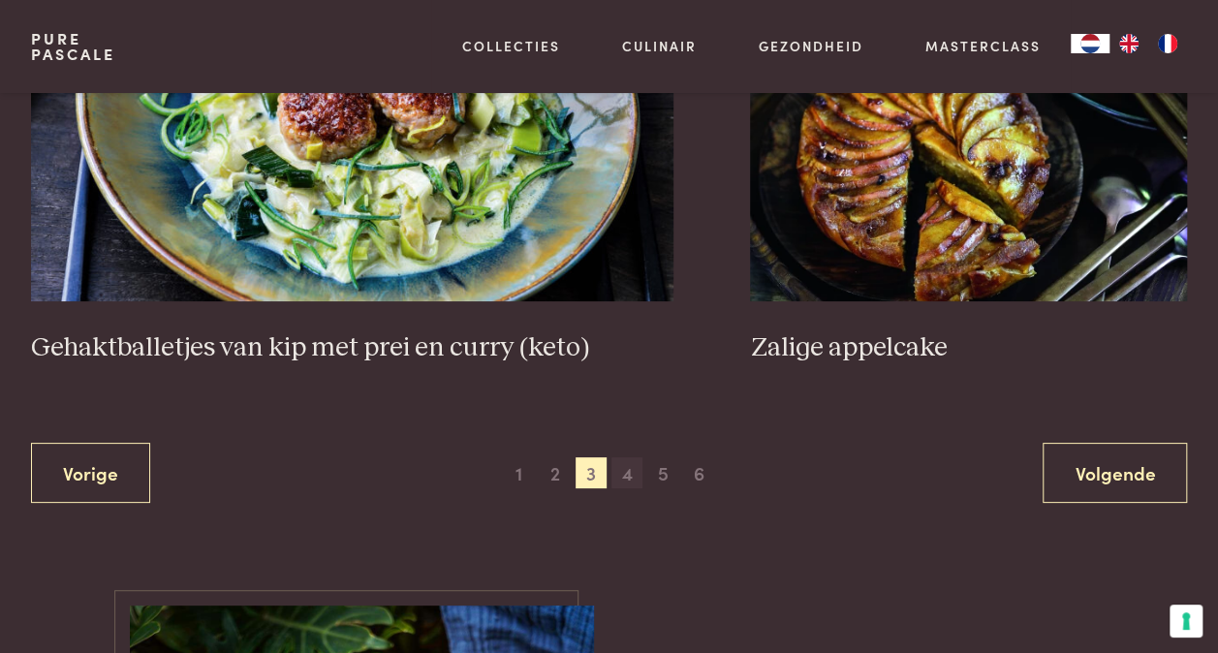
click at [627, 457] on span "4" at bounding box center [627, 472] width 31 height 31
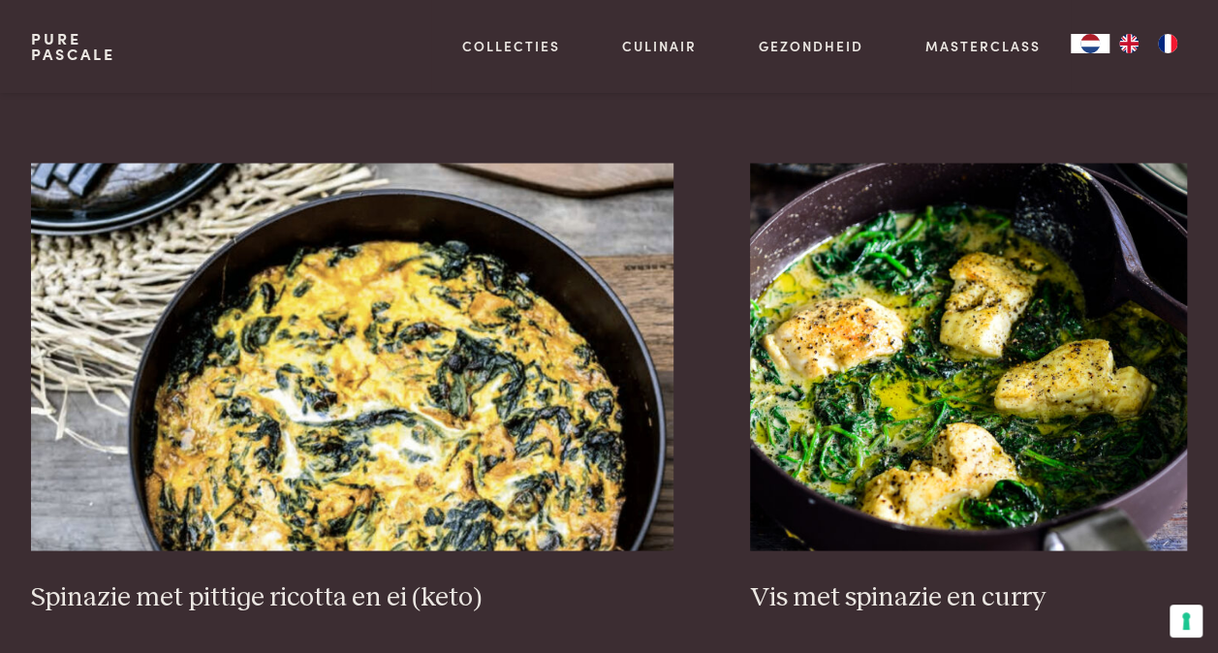
scroll to position [1571, 0]
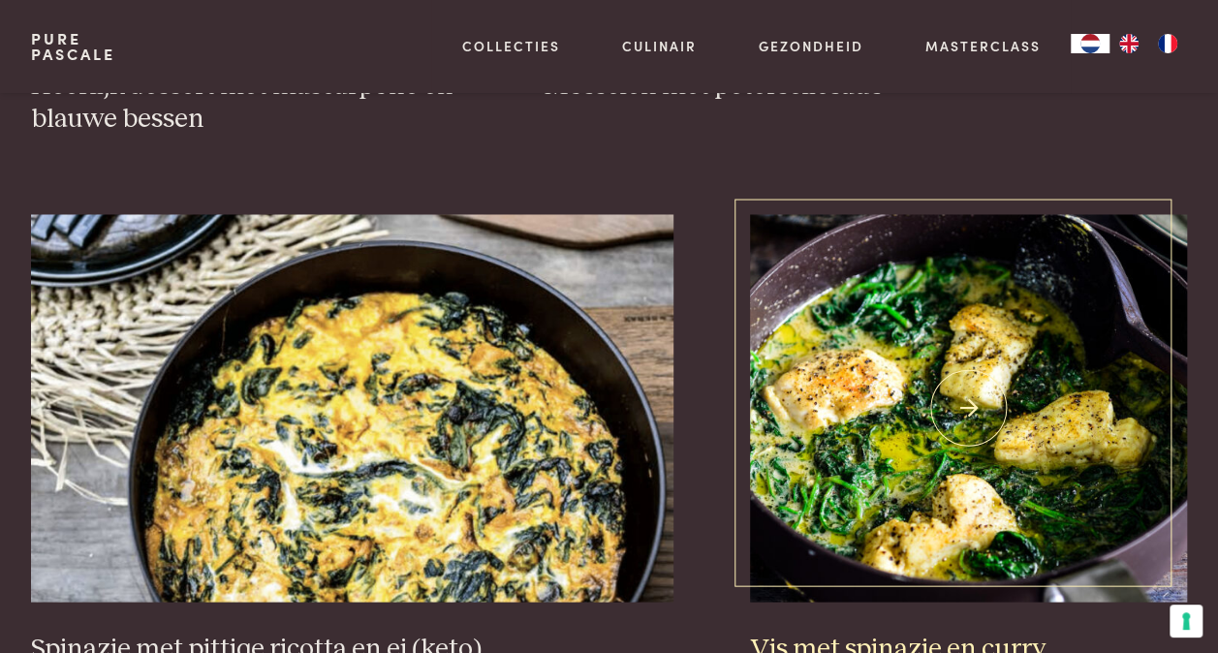
click at [1058, 331] on img at bounding box center [968, 408] width 437 height 388
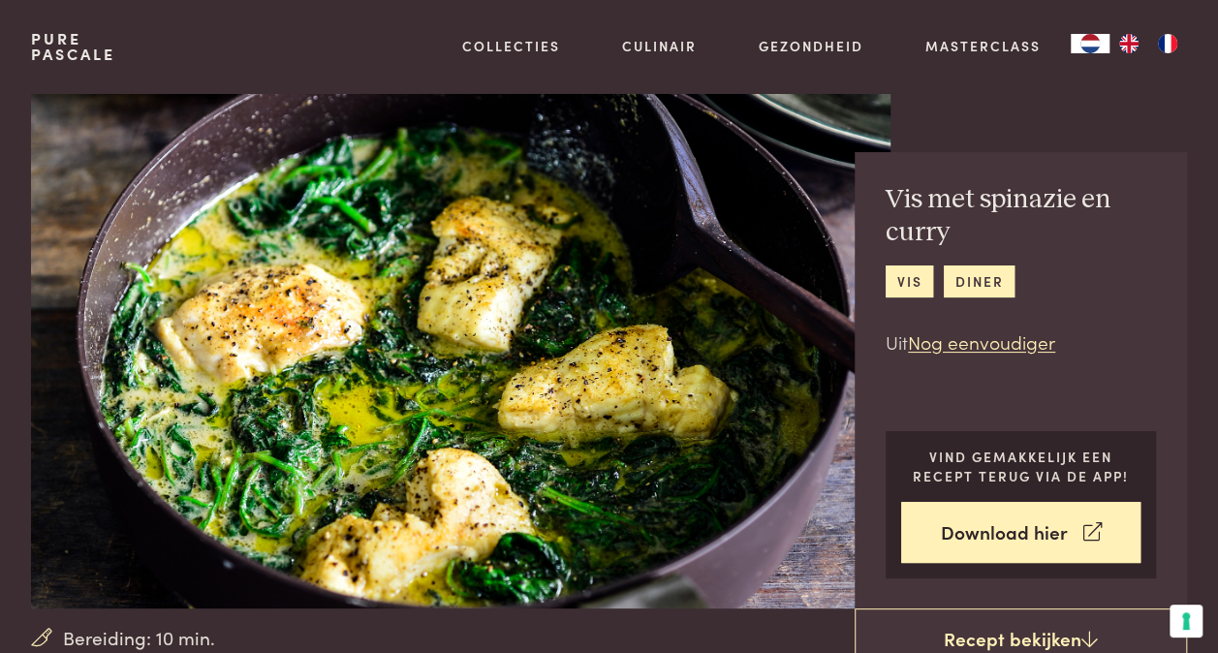
click at [978, 103] on div "Vis met spinazie en curry vis diner Uit Nog eenvoudiger Vind gemakkelijk een re…" at bounding box center [1055, 352] width 266 height 519
